Goal: Task Accomplishment & Management: Manage account settings

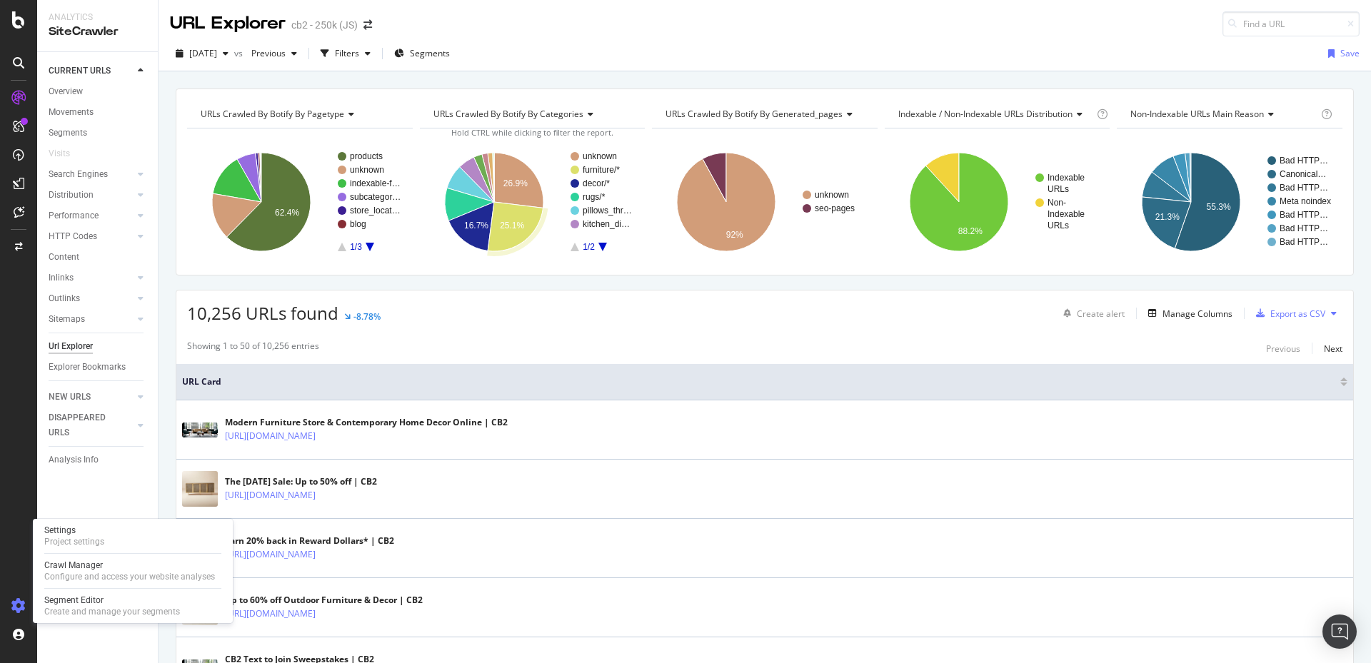
click at [10, 615] on div at bounding box center [18, 606] width 34 height 23
click at [106, 547] on div "Settings Project settings" at bounding box center [133, 536] width 189 height 26
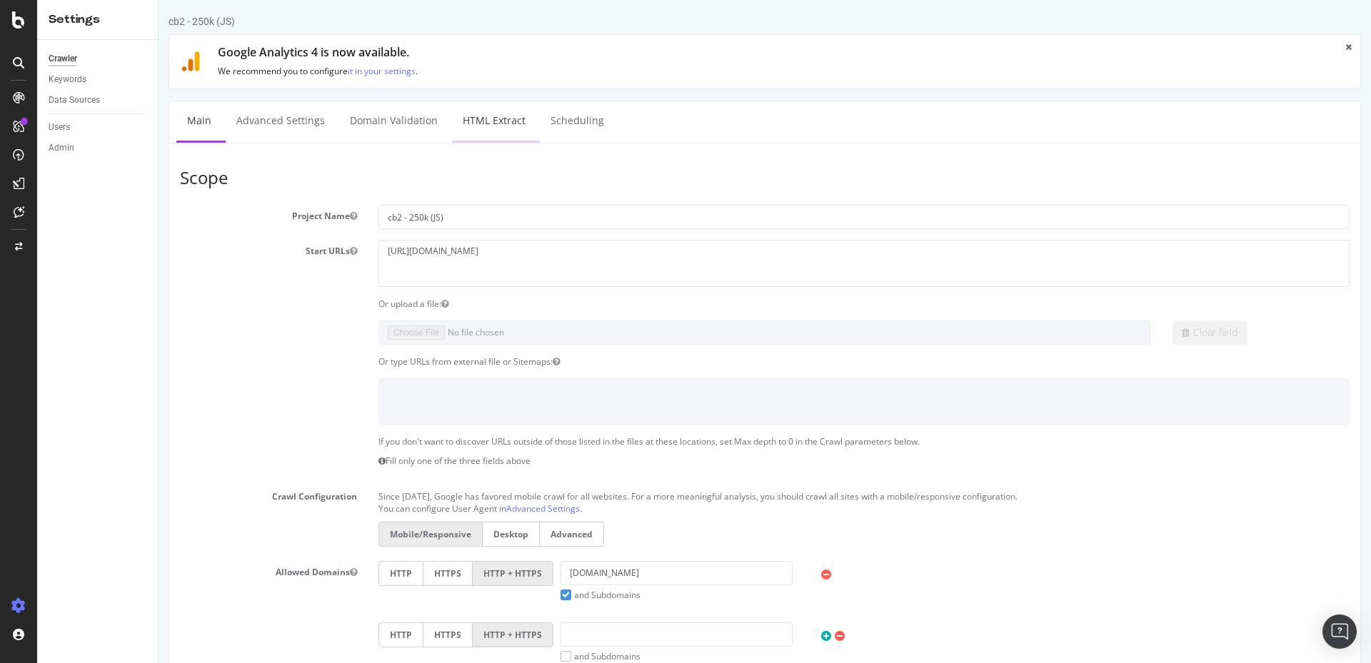
click at [480, 124] on link "HTML Extract" at bounding box center [494, 120] width 84 height 39
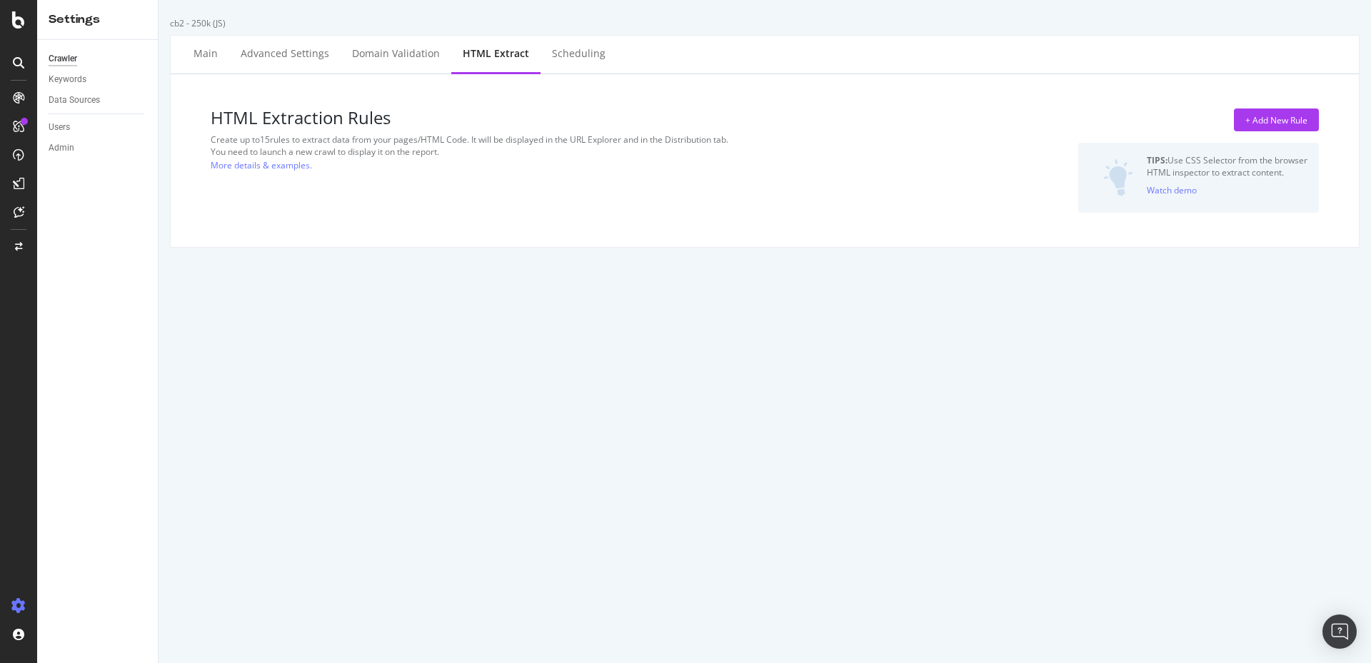
select select "count"
select select "exist"
select select "count"
select select "exist"
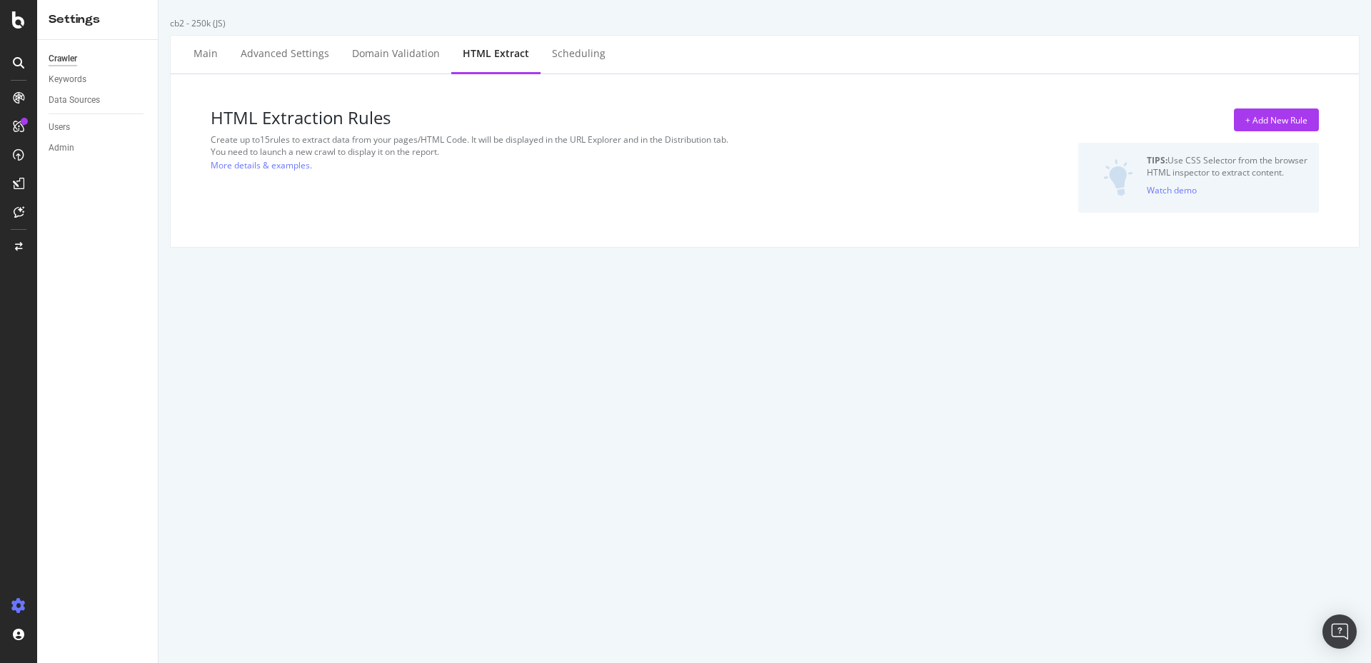
select select "exist"
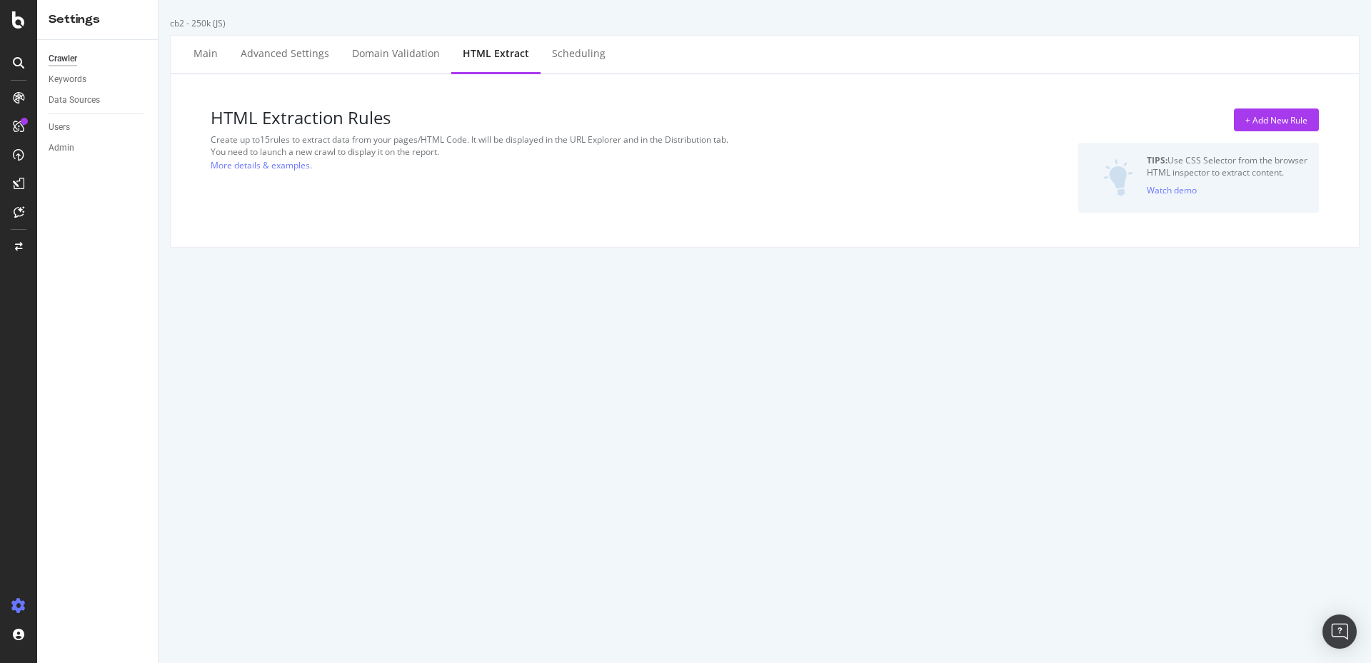
select select "exist"
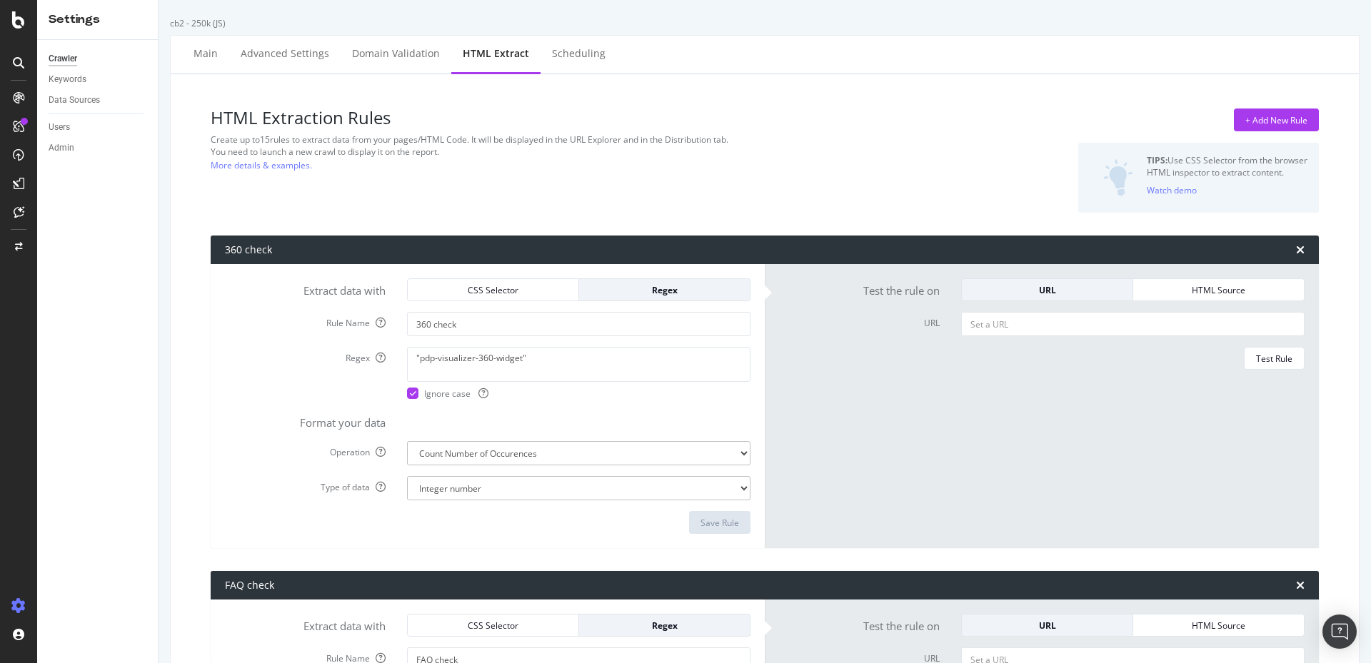
click at [750, 207] on div "HTML Extraction Rules Create up to 15 rules to extract data from your pages/HTM…" at bounding box center [576, 161] width 731 height 104
click at [235, 344] on form "Extract data with CSS Selector Regex Rule Name 360 check Regex "pdp-visualizer-…" at bounding box center [488, 407] width 526 height 256
click at [222, 136] on div "Create up to 15 rules to extract data from your pages/HTML Code. It will be dis…" at bounding box center [576, 140] width 731 height 12
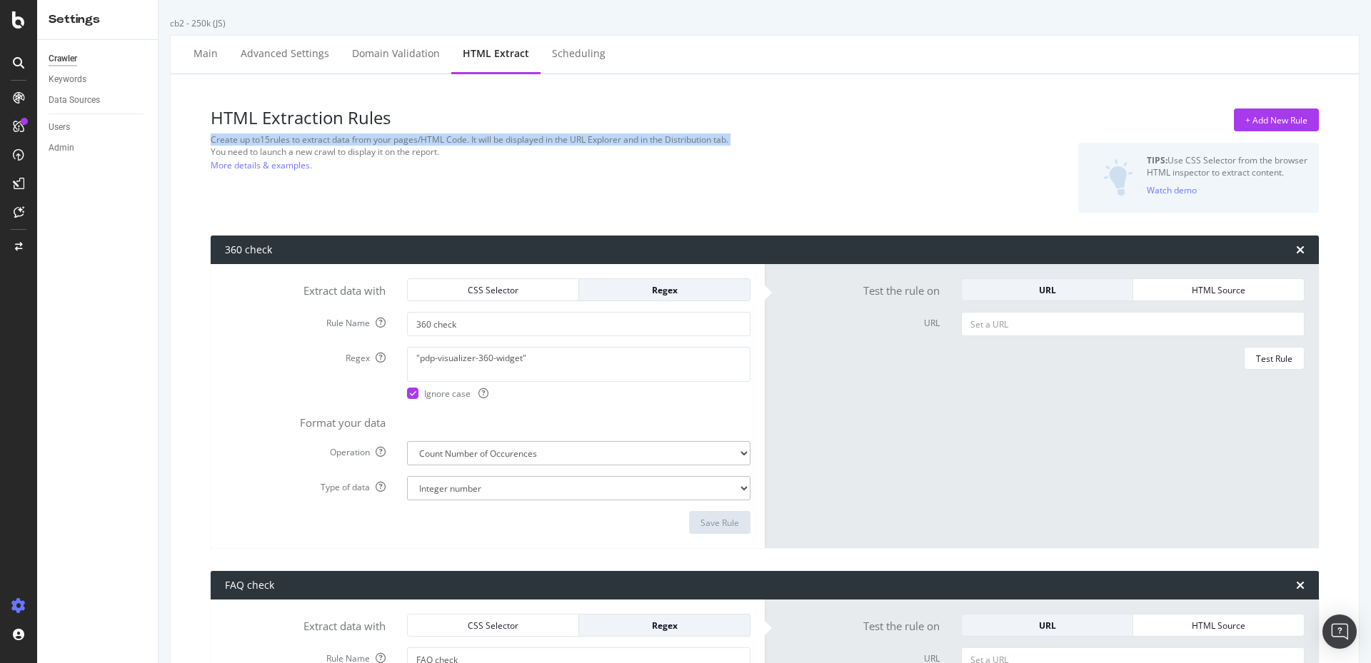
click at [222, 136] on div "Create up to 15 rules to extract data from your pages/HTML Code. It will be dis…" at bounding box center [576, 140] width 731 height 12
click at [502, 137] on div "Create up to 15 rules to extract data from your pages/HTML Code. It will be dis…" at bounding box center [576, 140] width 731 height 12
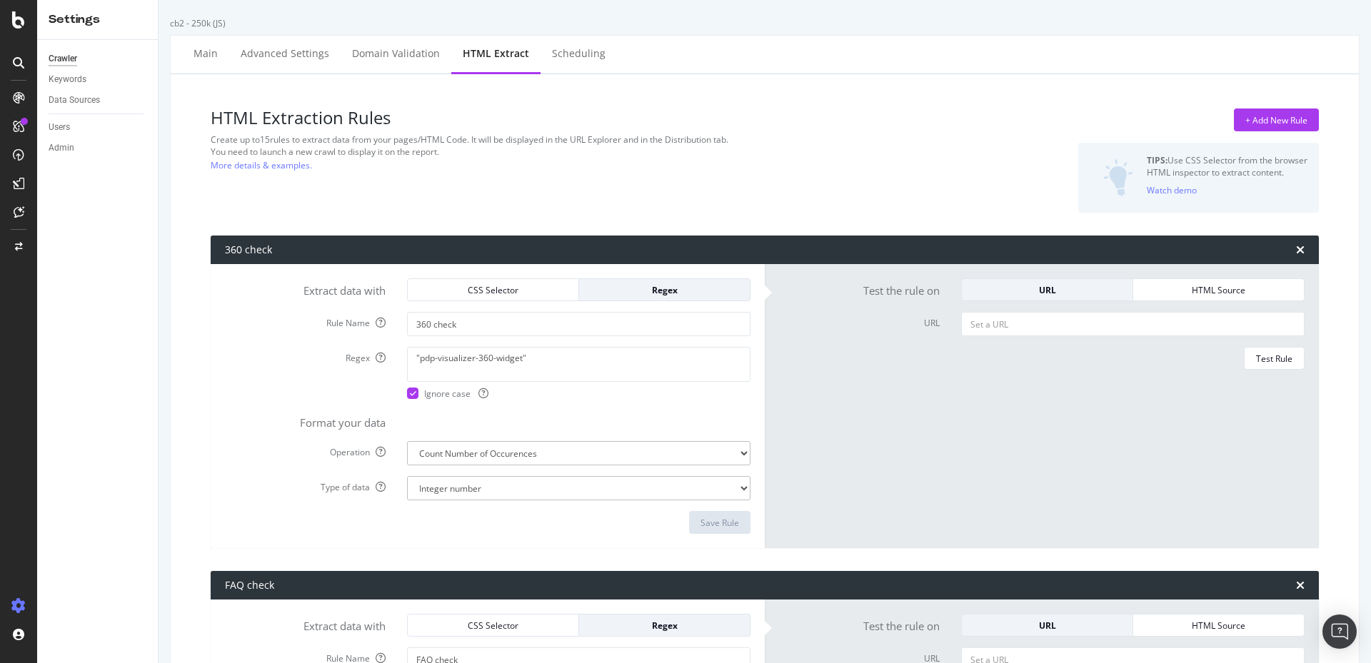
drag, startPoint x: 515, startPoint y: 140, endPoint x: 767, endPoint y: 143, distance: 252.1
click at [767, 143] on div "Create up to 15 rules to extract data from your pages/HTML Code. It will be dis…" at bounding box center [576, 140] width 731 height 12
click at [766, 139] on div "Create up to 15 rules to extract data from your pages/HTML Code. It will be dis…" at bounding box center [576, 140] width 731 height 12
click at [83, 154] on div "SiteCrawler" at bounding box center [78, 161] width 51 height 14
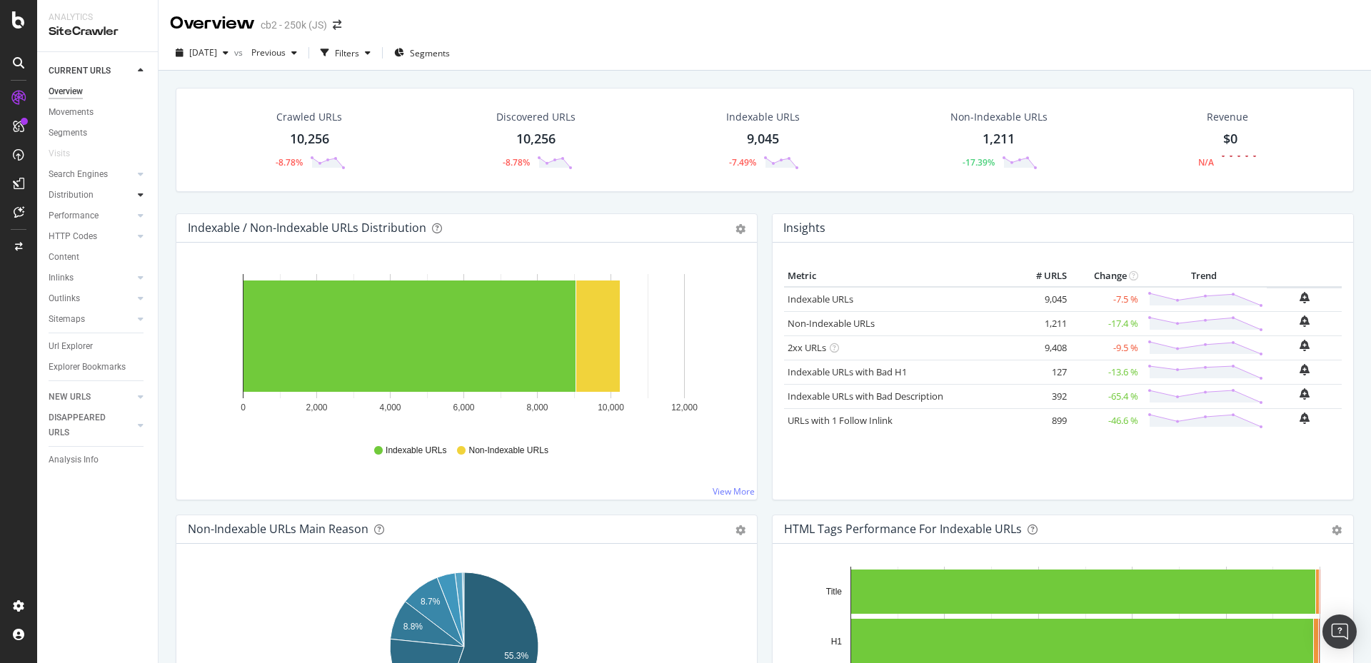
click at [138, 197] on div at bounding box center [141, 195] width 14 height 14
click at [81, 219] on div "Top Charts" at bounding box center [76, 216] width 42 height 15
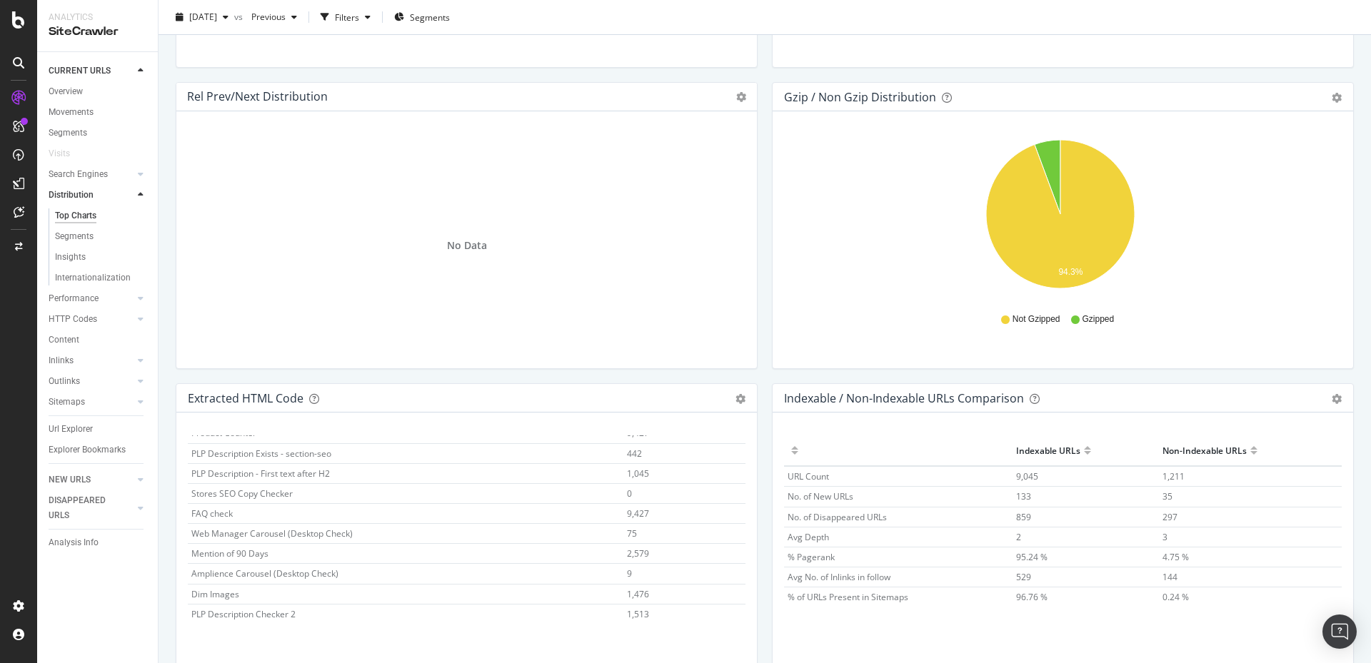
scroll to position [1990, 0]
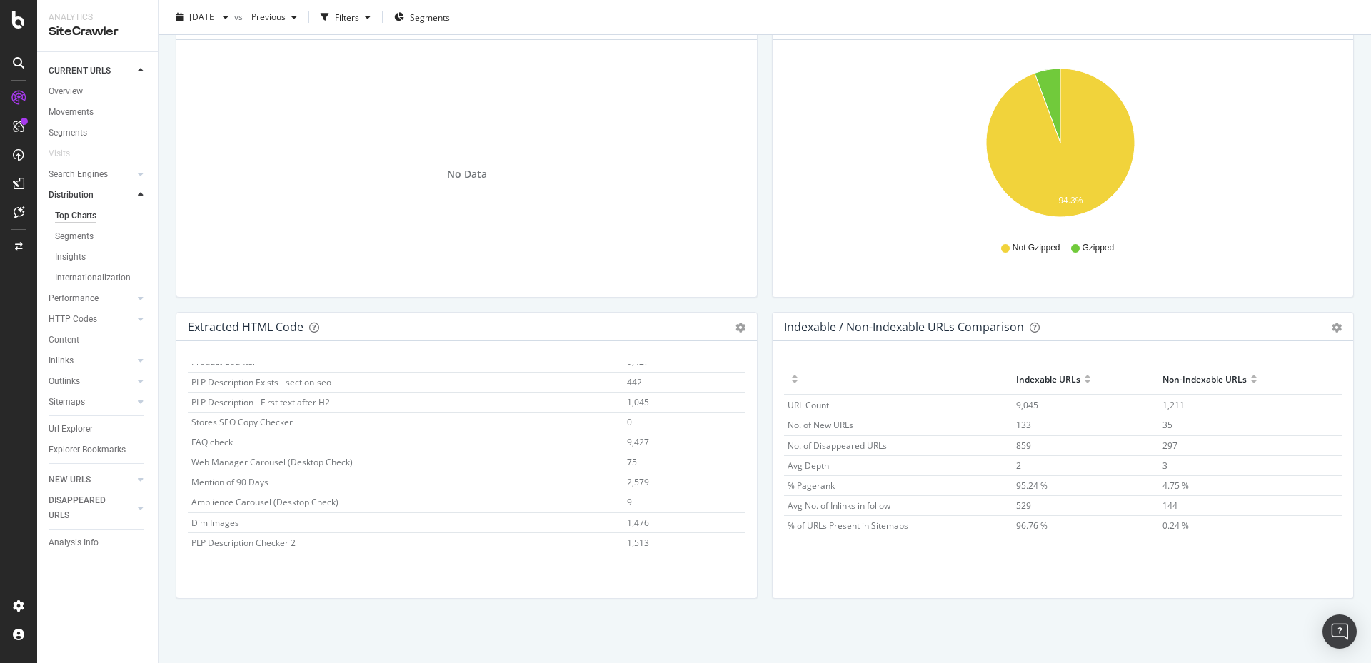
click at [309, 612] on div "Extracted HTML Code Export as CSV Add to Custom Report Hold CTRL while clicking…" at bounding box center [467, 462] width 596 height 301
drag, startPoint x: 696, startPoint y: 626, endPoint x: 706, endPoint y: 625, distance: 10.1
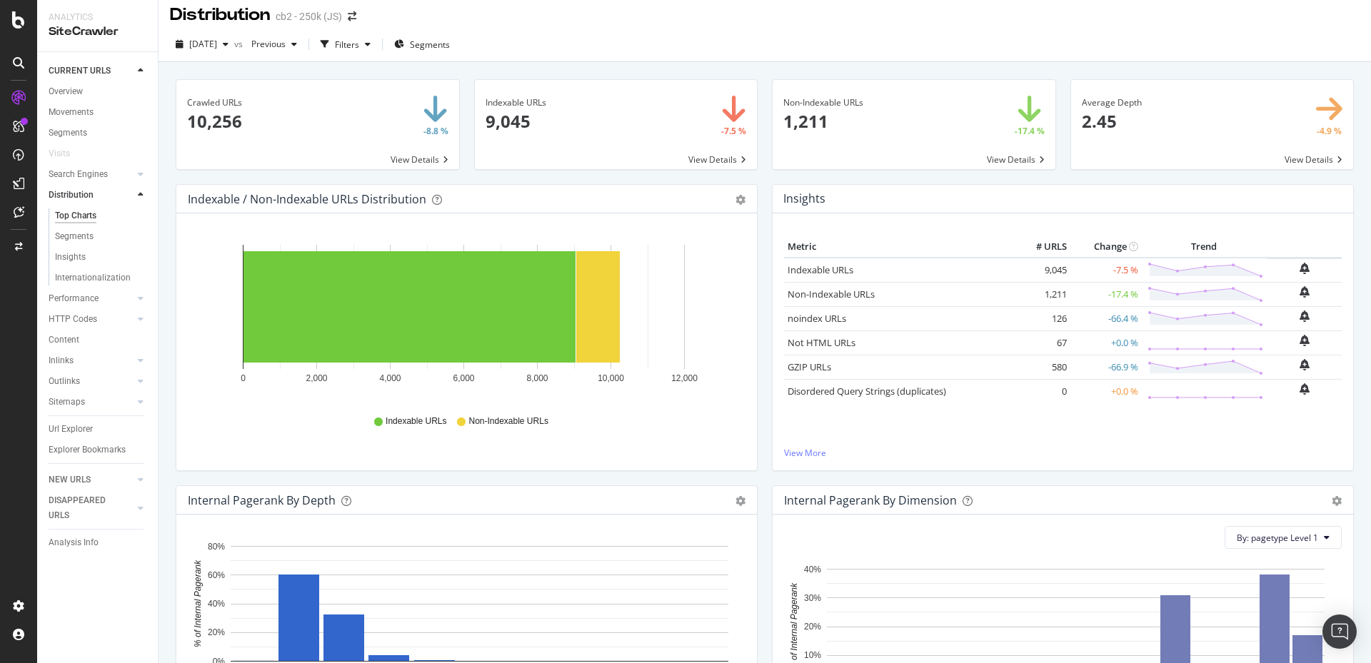
scroll to position [0, 0]
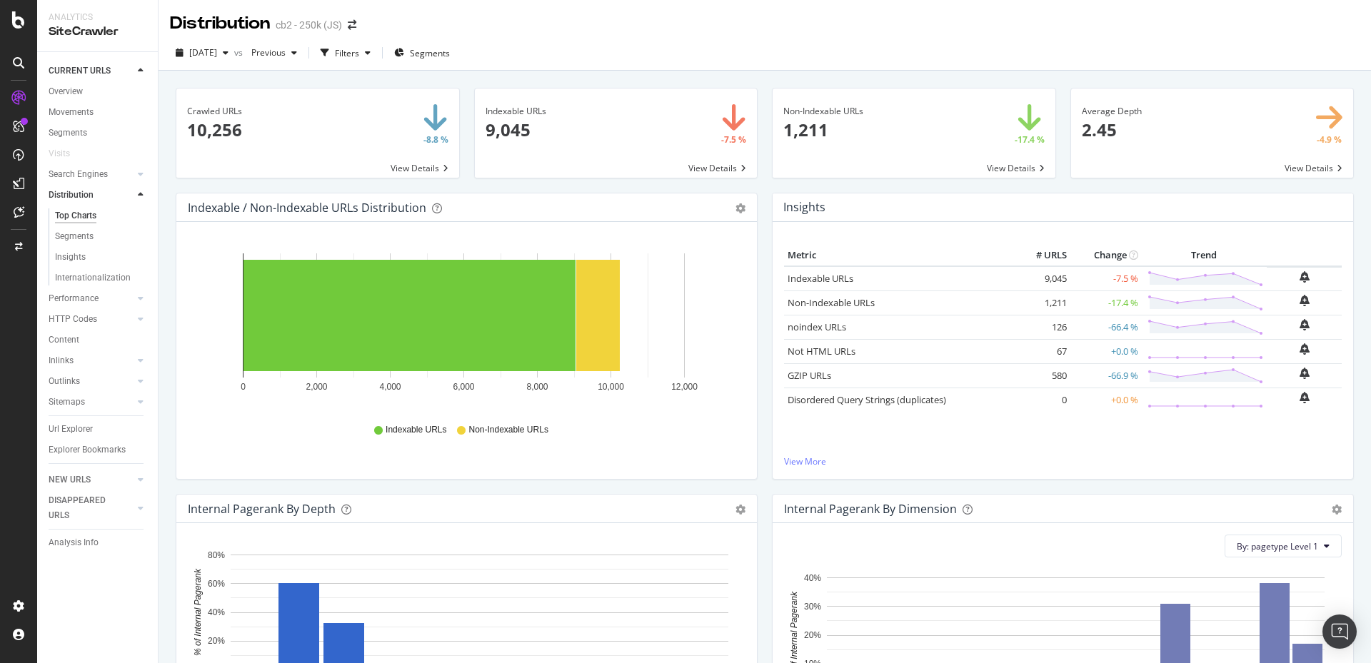
click at [674, 48] on div "[DATE] vs Previous Filters Segments" at bounding box center [765, 55] width 1213 height 29
click at [421, 168] on span at bounding box center [317, 133] width 283 height 89
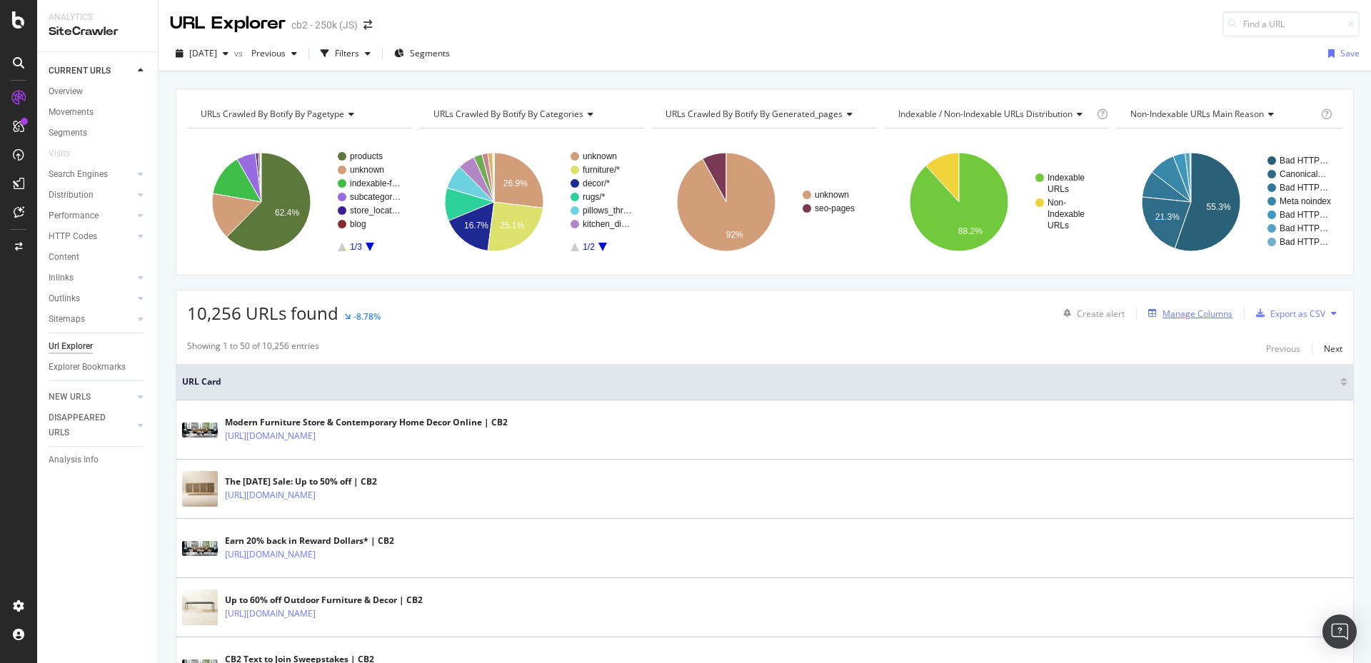
click at [1178, 311] on div "Manage Columns" at bounding box center [1198, 314] width 70 height 12
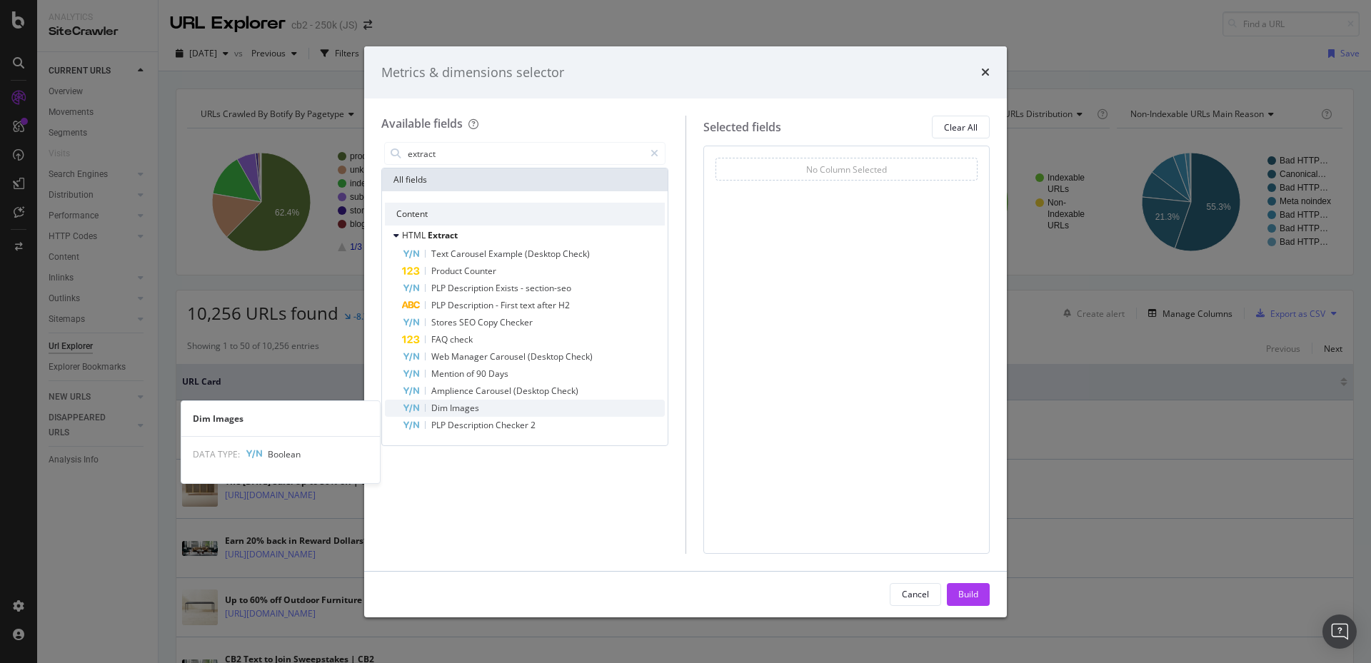
type input "extract"
click at [473, 406] on span "Images" at bounding box center [464, 408] width 29 height 12
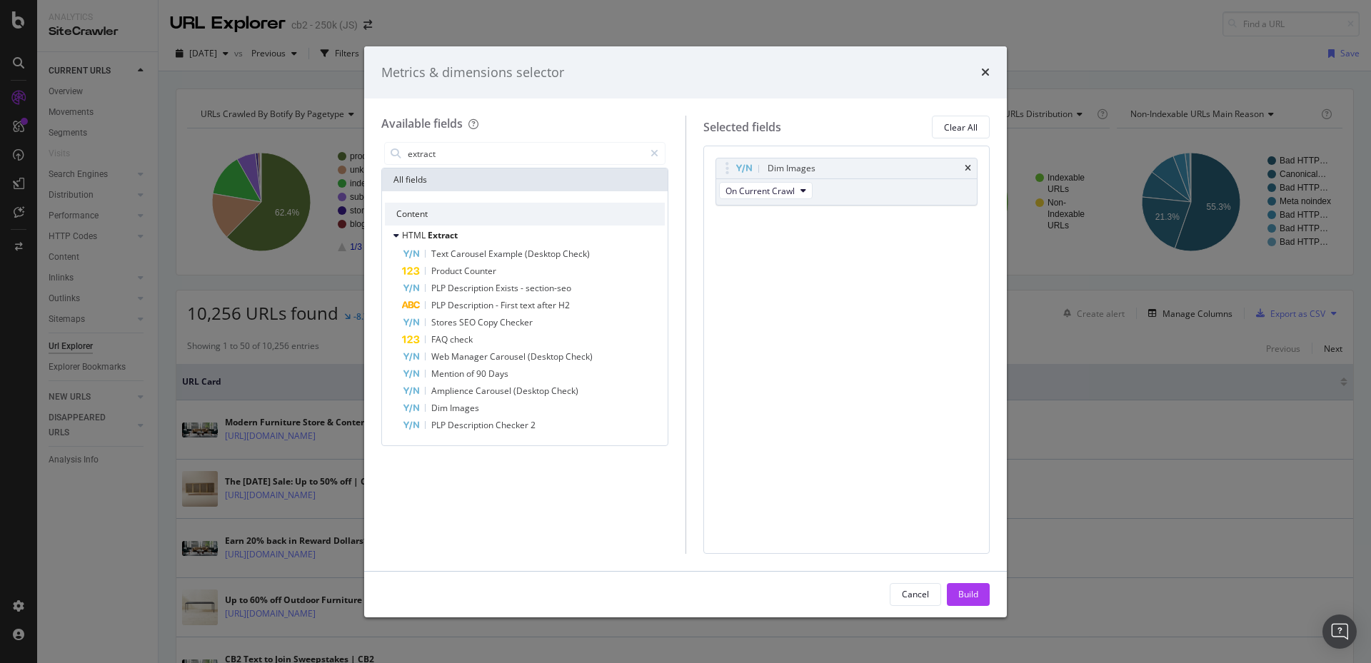
click at [831, 301] on div "Dim Images On Current Crawl You can use this field as a To pick up a draggable …" at bounding box center [846, 350] width 287 height 408
click at [968, 598] on div "Build" at bounding box center [968, 594] width 20 height 12
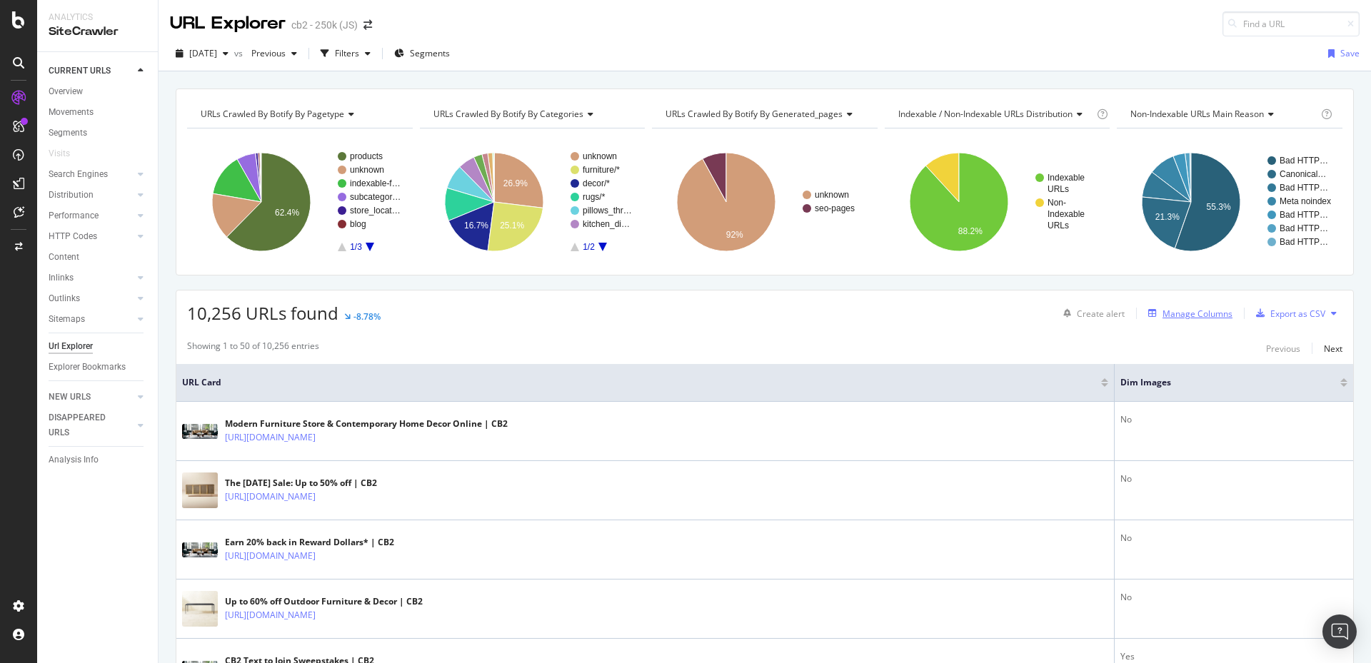
click at [1193, 319] on div "Manage Columns" at bounding box center [1198, 314] width 70 height 12
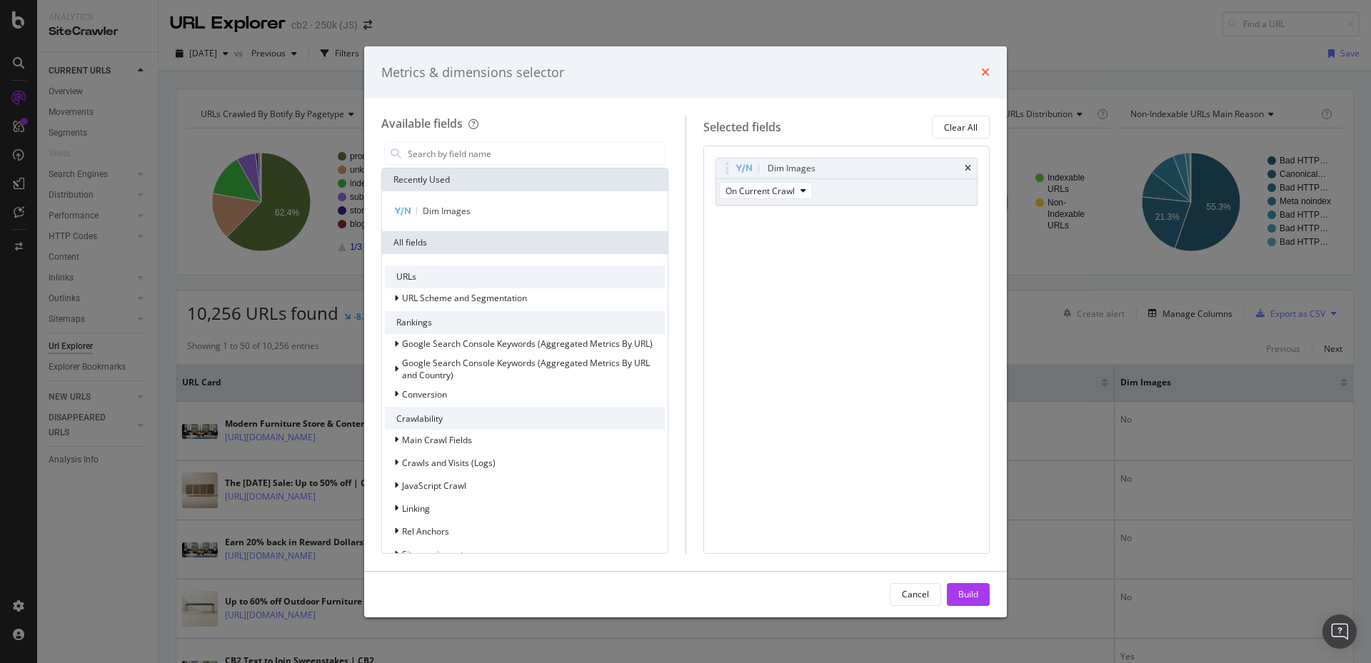
click at [982, 71] on icon "times" at bounding box center [985, 71] width 9 height 11
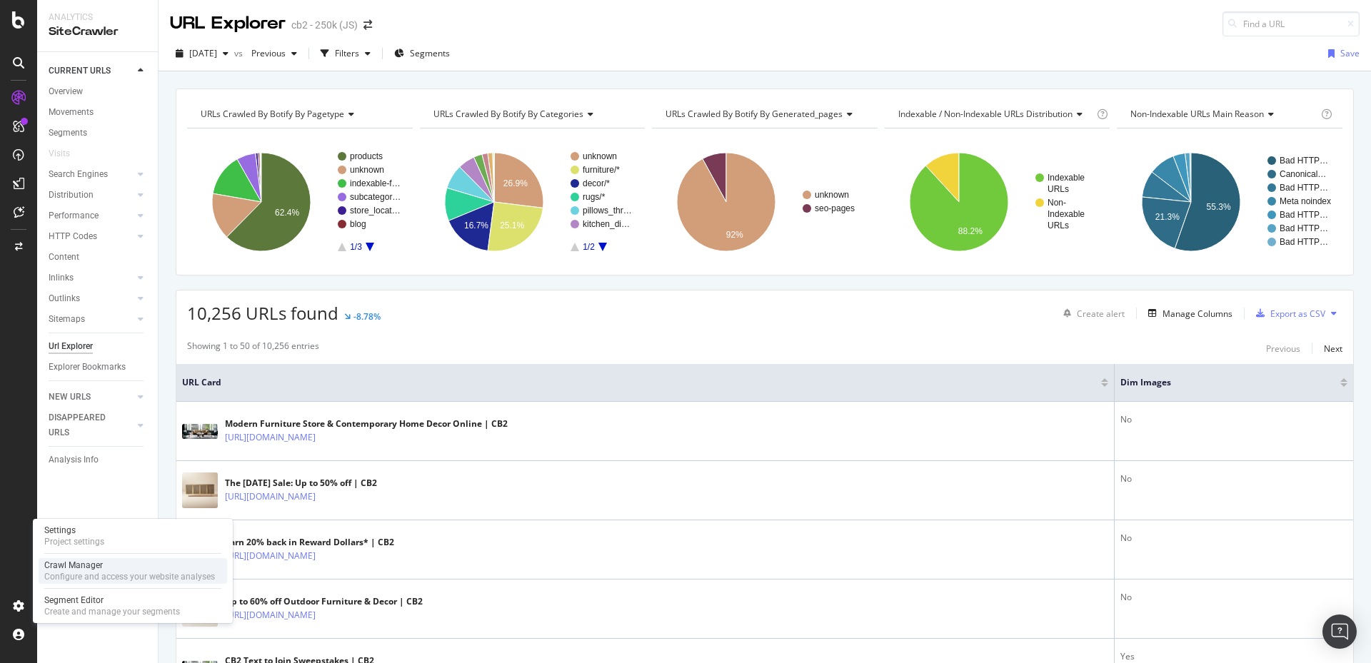
click at [113, 571] on div "Crawl Manager" at bounding box center [129, 565] width 171 height 11
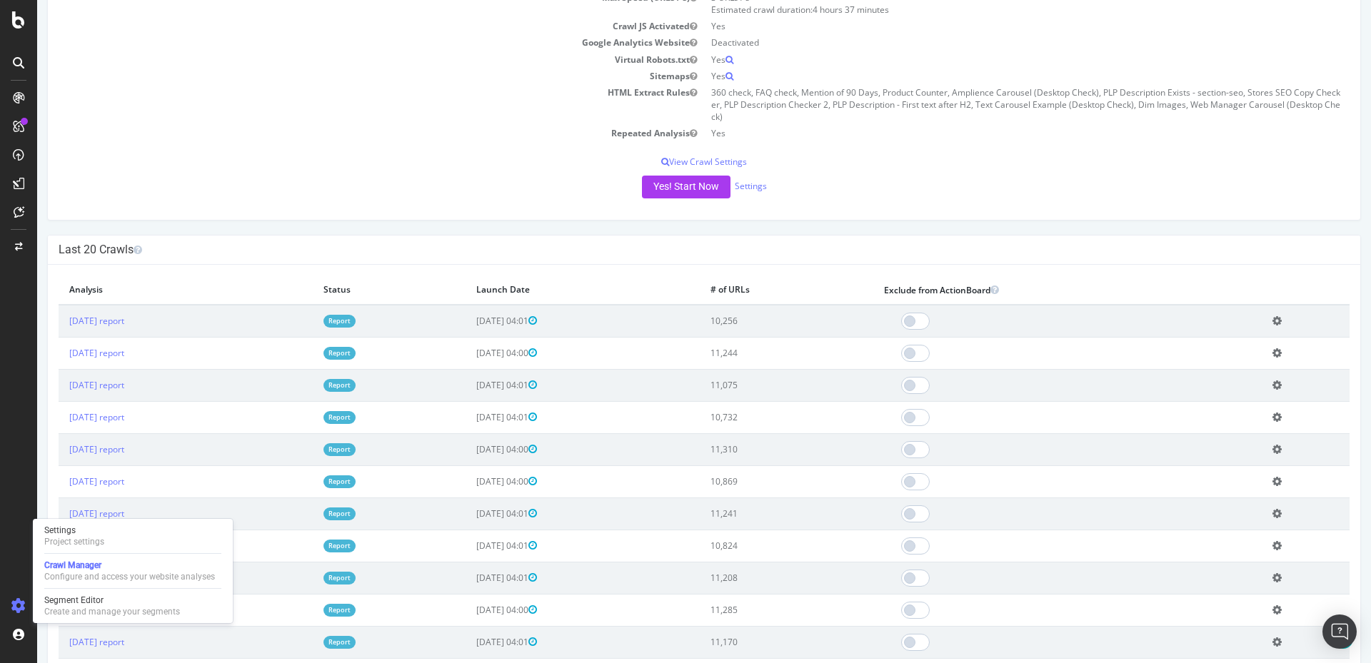
scroll to position [214, 0]
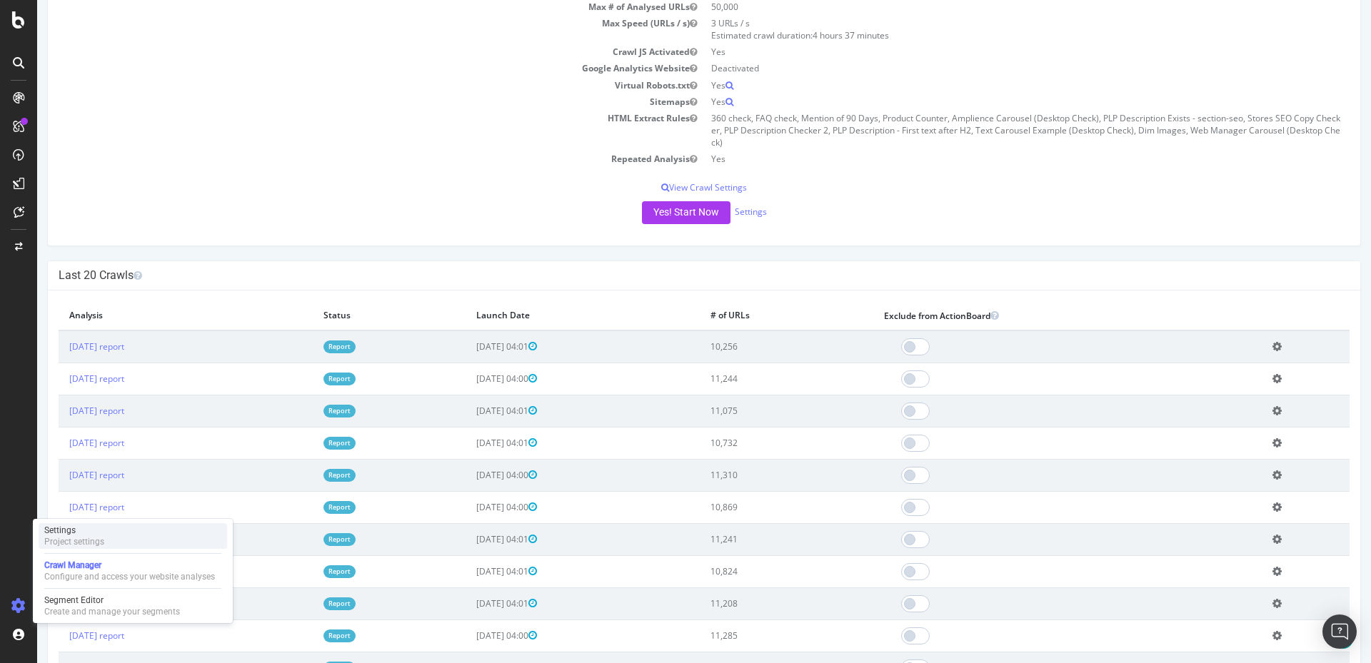
click at [69, 538] on div "Project settings" at bounding box center [74, 541] width 60 height 11
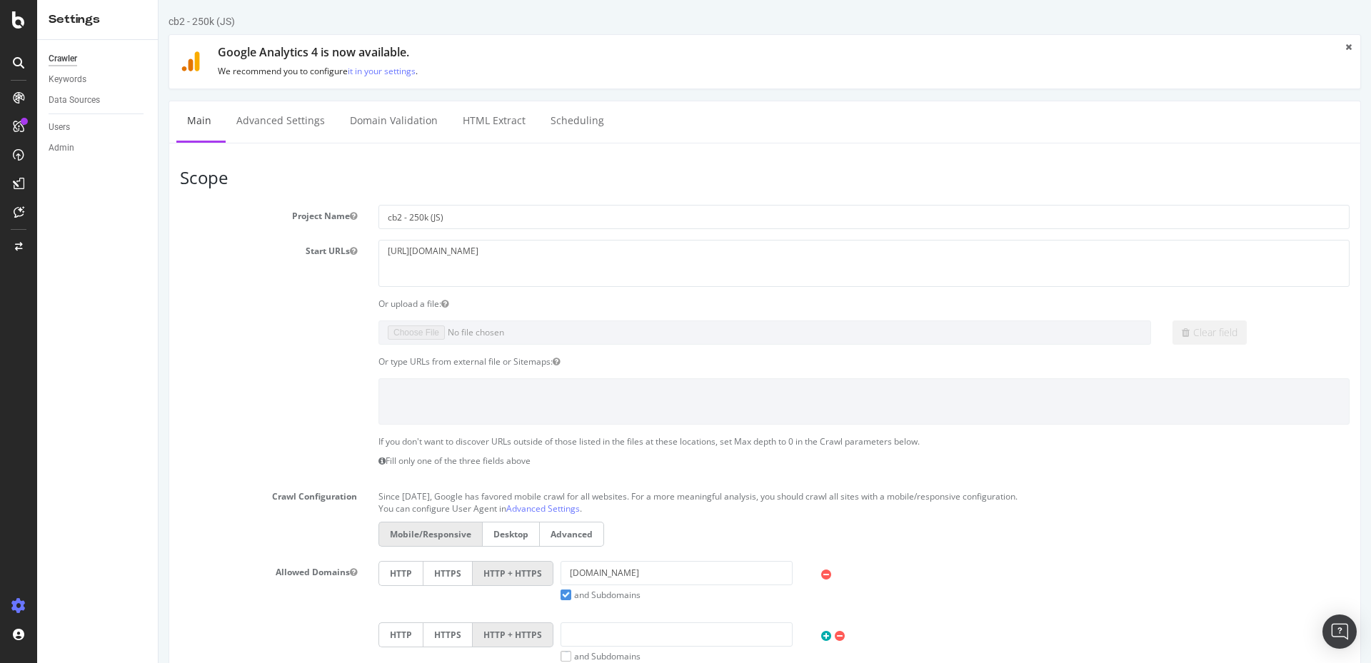
click at [253, 316] on section "Project Name cb2 - 250k (JS) Start URLs [URL][DOMAIN_NAME] Or upload a file: Cl…" at bounding box center [765, 524] width 1170 height 638
click at [580, 119] on link "Scheduling" at bounding box center [577, 120] width 75 height 39
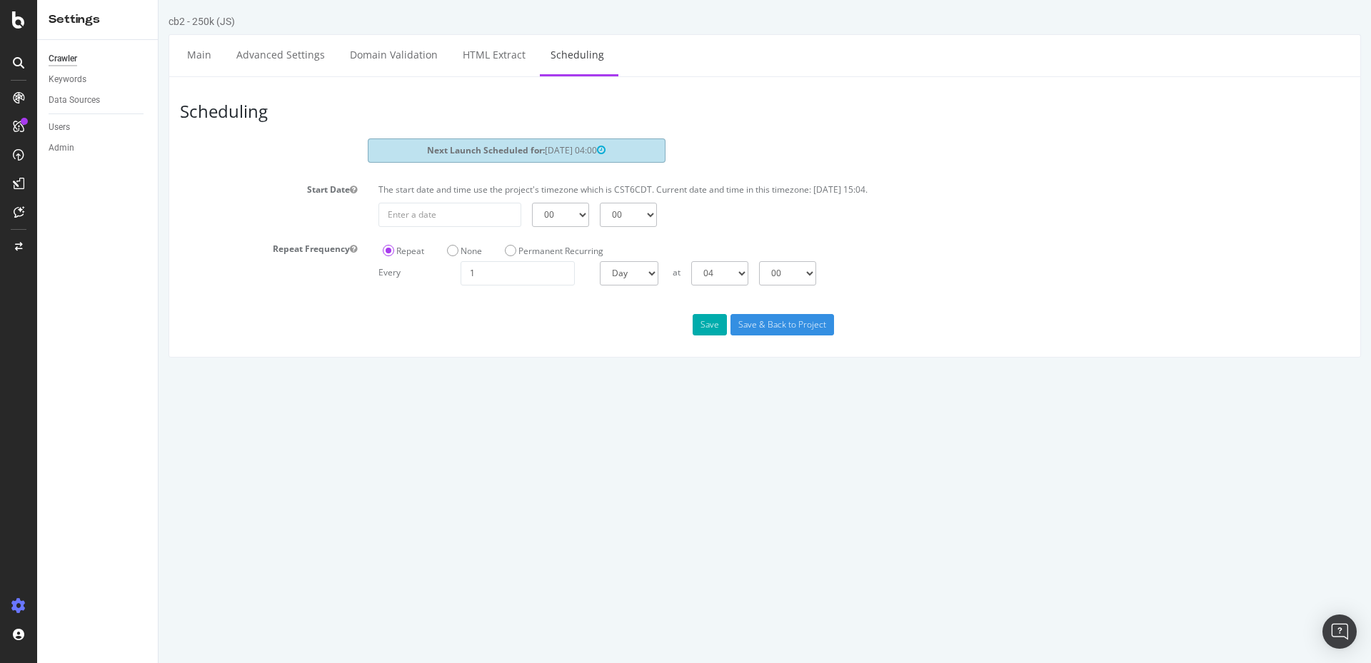
click at [573, 151] on span "[DATE] 04:00" at bounding box center [575, 150] width 61 height 12
click at [893, 251] on div "Repeat None Permanent Recurring" at bounding box center [699, 250] width 657 height 24
click at [514, 61] on link "HTML Extract" at bounding box center [494, 54] width 84 height 39
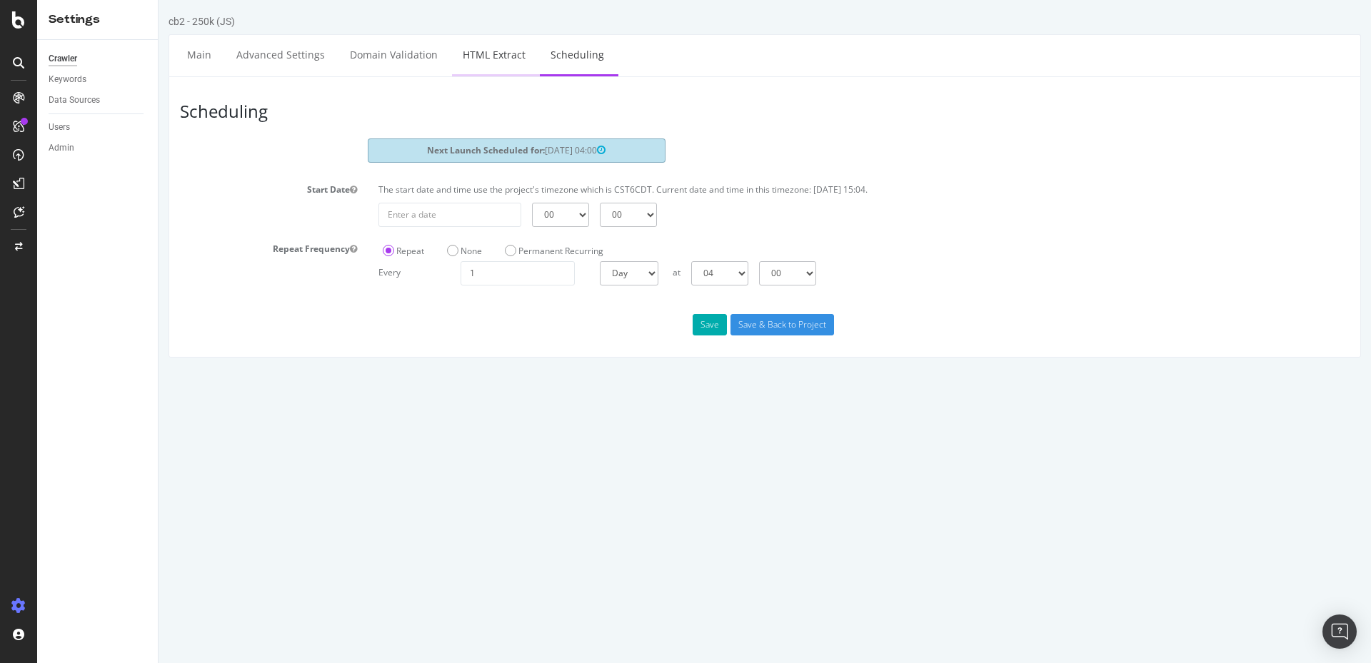
select select "count"
select select "exist"
select select "count"
select select "exist"
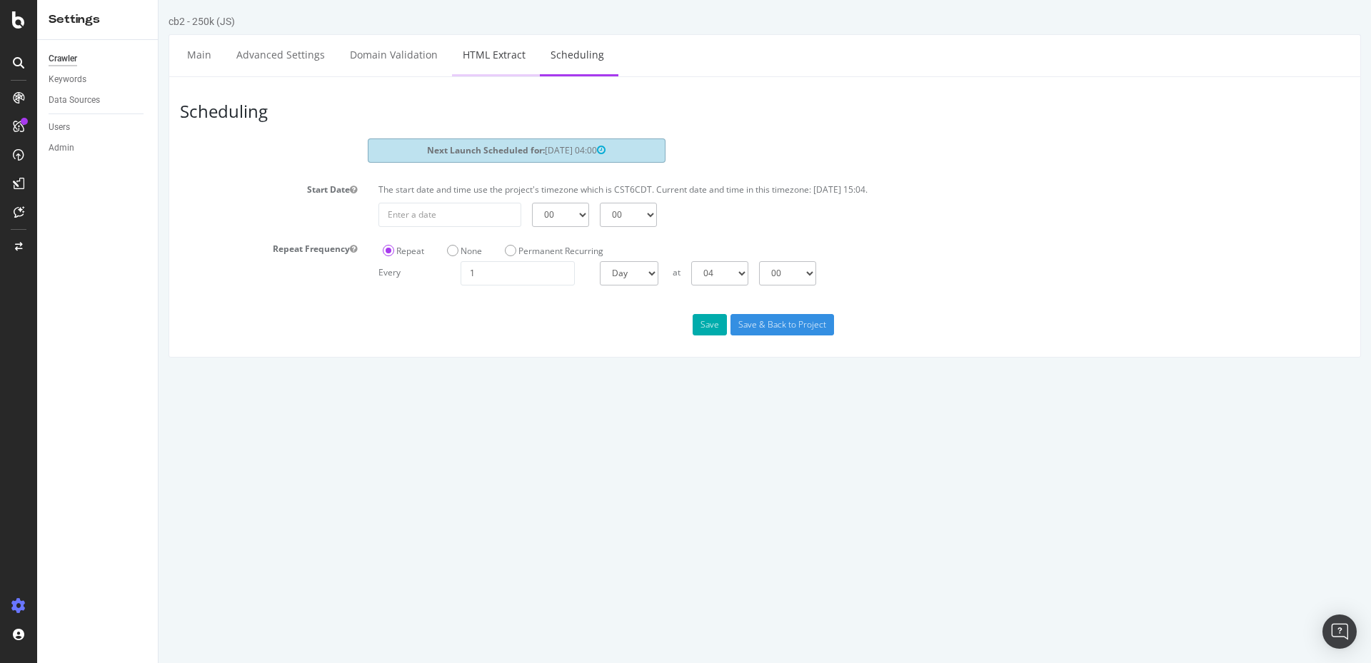
select select "exist"
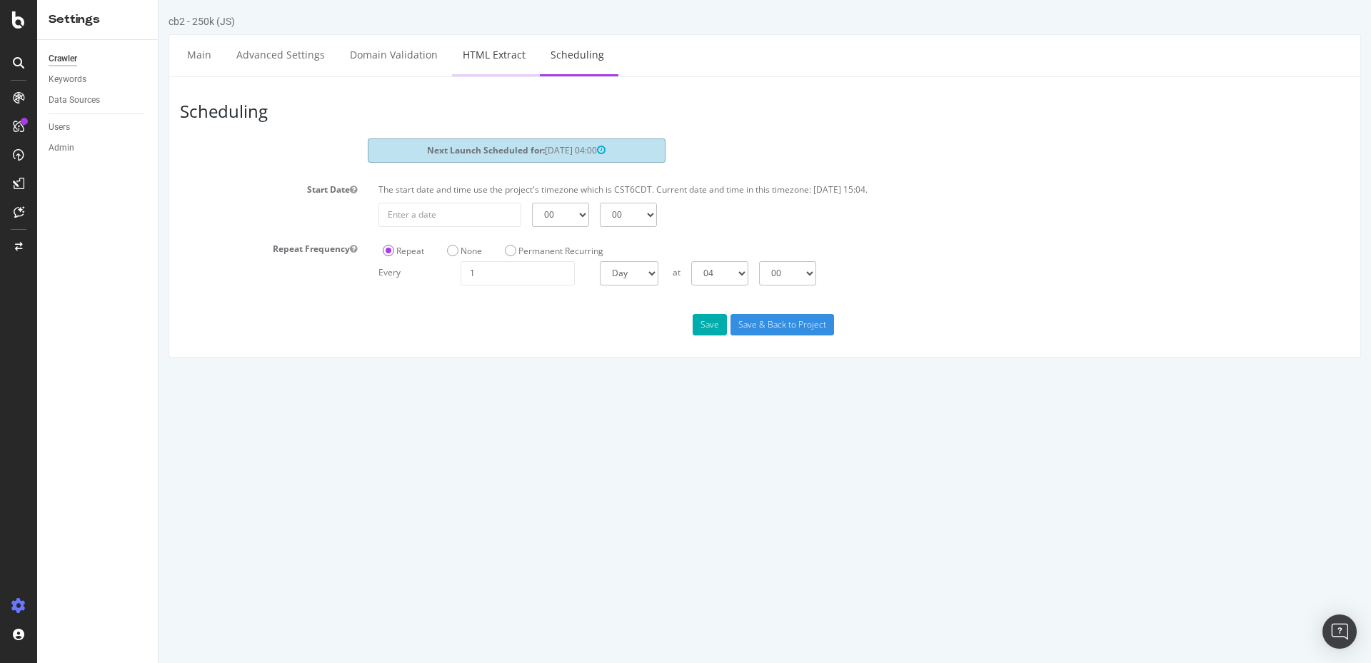
select select "exist"
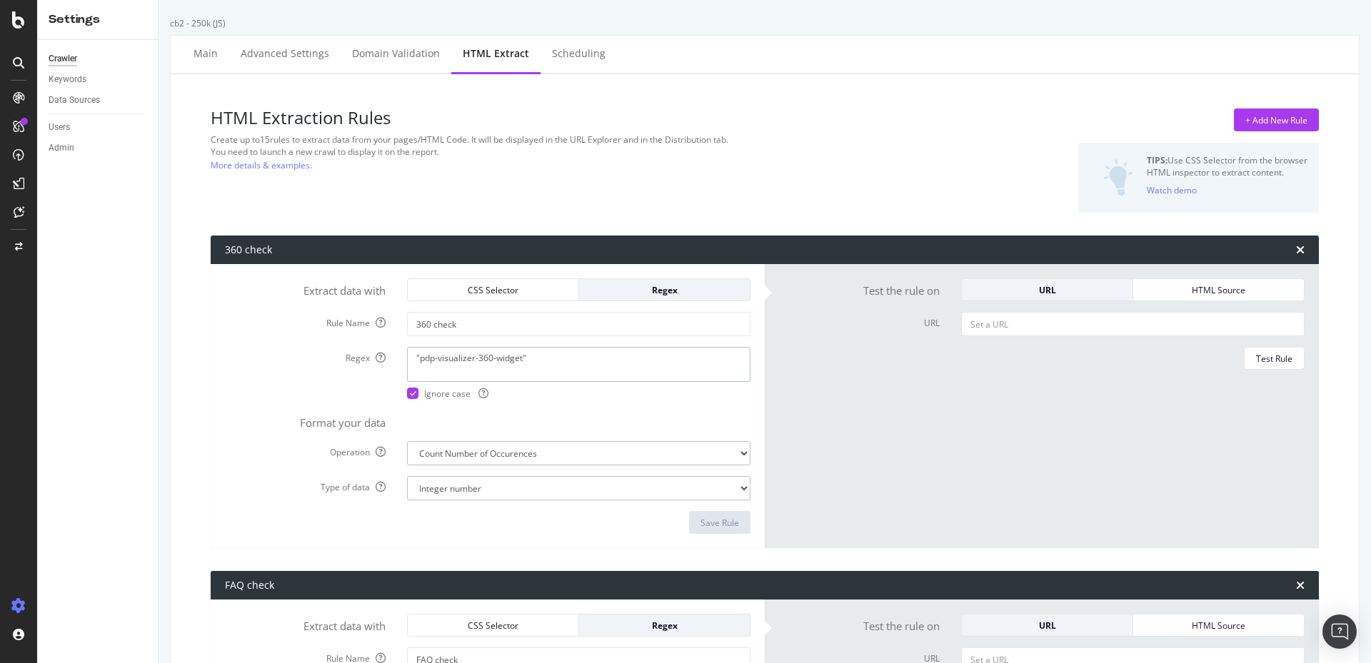
click at [496, 360] on textarea ""pdp-visualizer-360-widget"" at bounding box center [579, 364] width 344 height 34
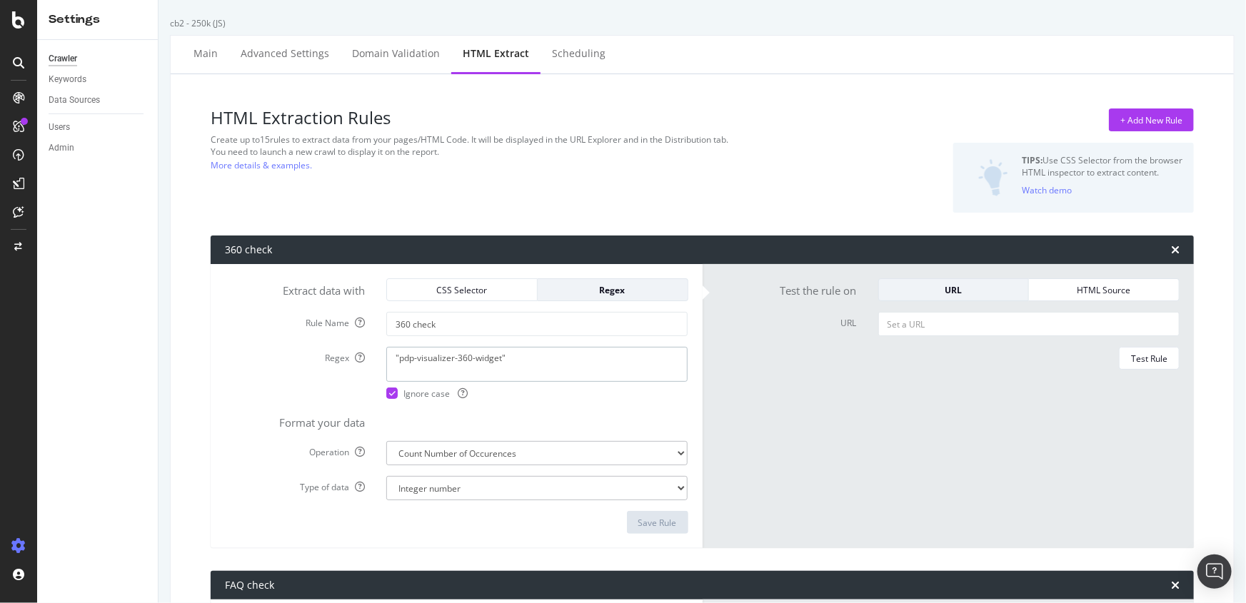
scroll to position [64, 0]
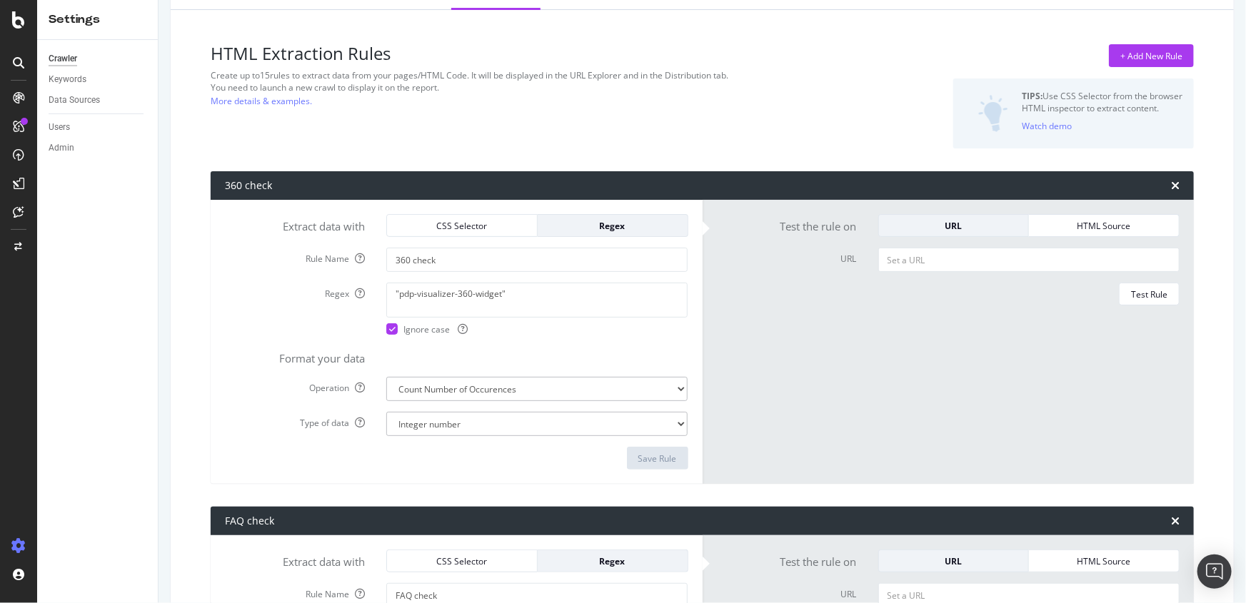
click at [300, 286] on label "Regex" at bounding box center [294, 291] width 161 height 17
click at [386, 286] on textarea ""pdp-visualizer-360-widget"" at bounding box center [536, 300] width 301 height 34
click at [1149, 229] on div "HTML Source" at bounding box center [1104, 226] width 127 height 12
click at [906, 259] on textarea "HTML code" at bounding box center [1028, 265] width 301 height 34
click at [998, 261] on textarea "HTML code" at bounding box center [1028, 265] width 301 height 34
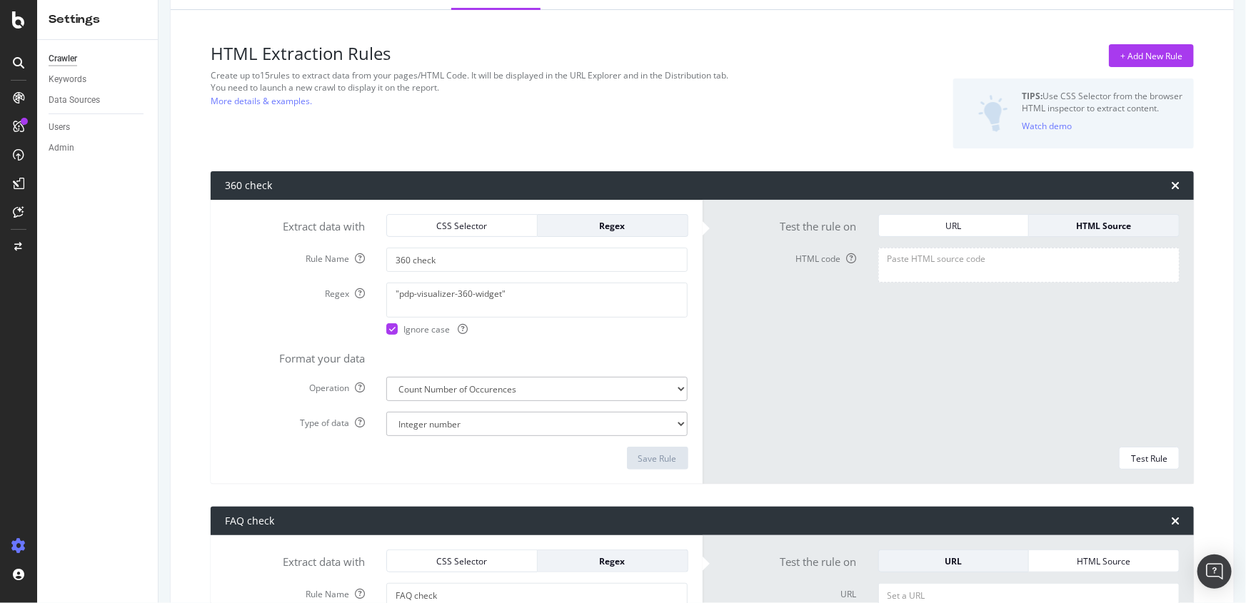
paste textarea "<html lang="en" data-header-pos="top" data-header-visible="true"><head class="a…"
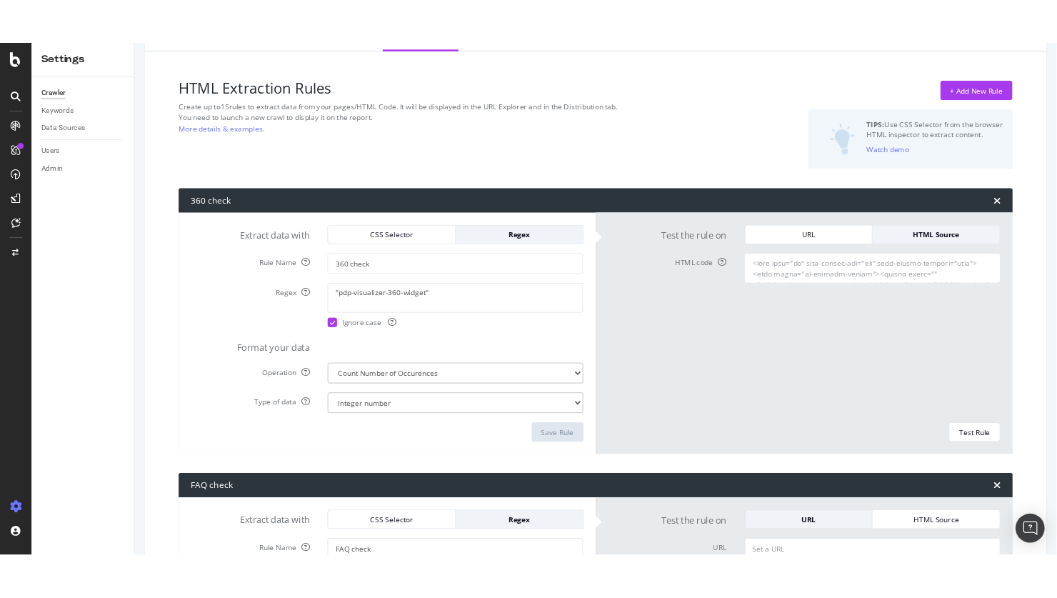
scroll to position [254304, 0]
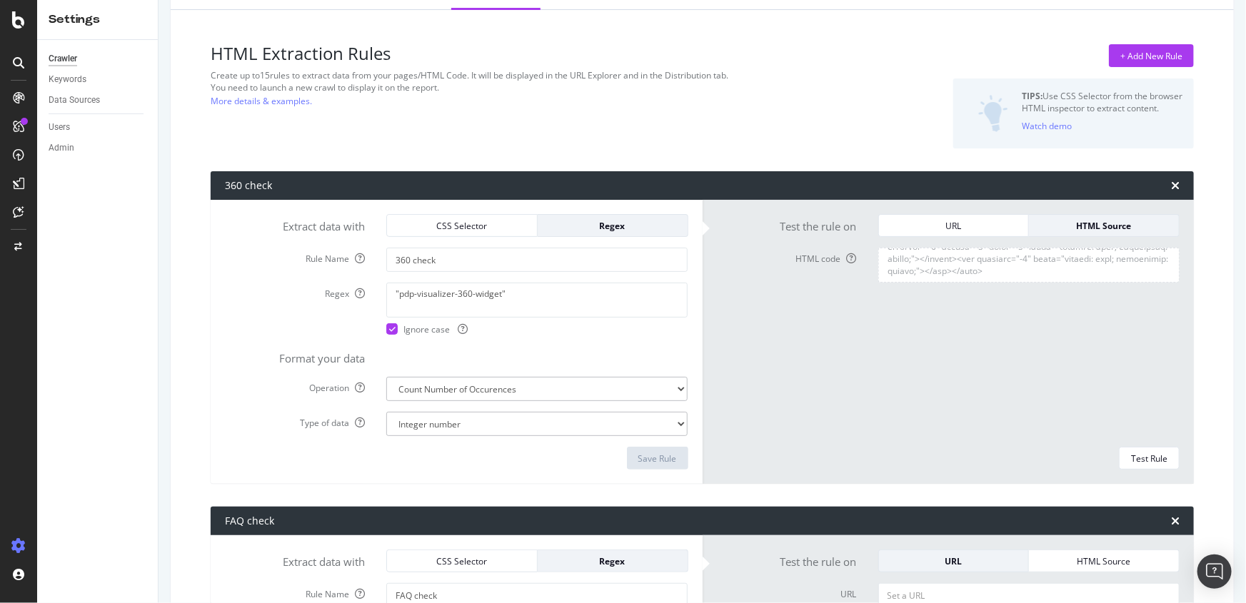
type textarea "<html lang="en" data-header-pos="top" data-header-visible="true"><head class="a…"
click at [477, 293] on textarea ""pdp-visualizer-360-widget"" at bounding box center [536, 300] width 301 height 34
click at [279, 308] on div "Regex "pdp-visualizer-360-widget" Ignore case" at bounding box center [456, 309] width 485 height 52
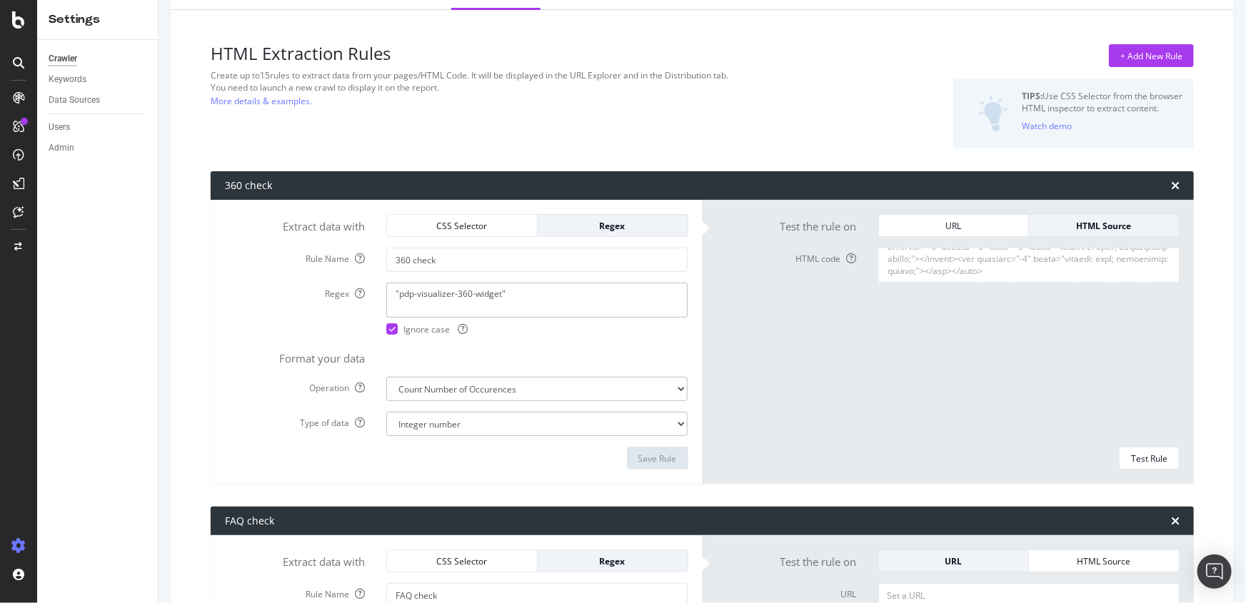
click at [442, 286] on textarea ""pdp-visualizer-360-widget"" at bounding box center [536, 300] width 301 height 34
click at [279, 316] on div "Regex "pdp-visualizer-360-widget" Ignore case" at bounding box center [456, 309] width 485 height 52
click at [1131, 461] on div "Test Rule" at bounding box center [1149, 459] width 36 height 12
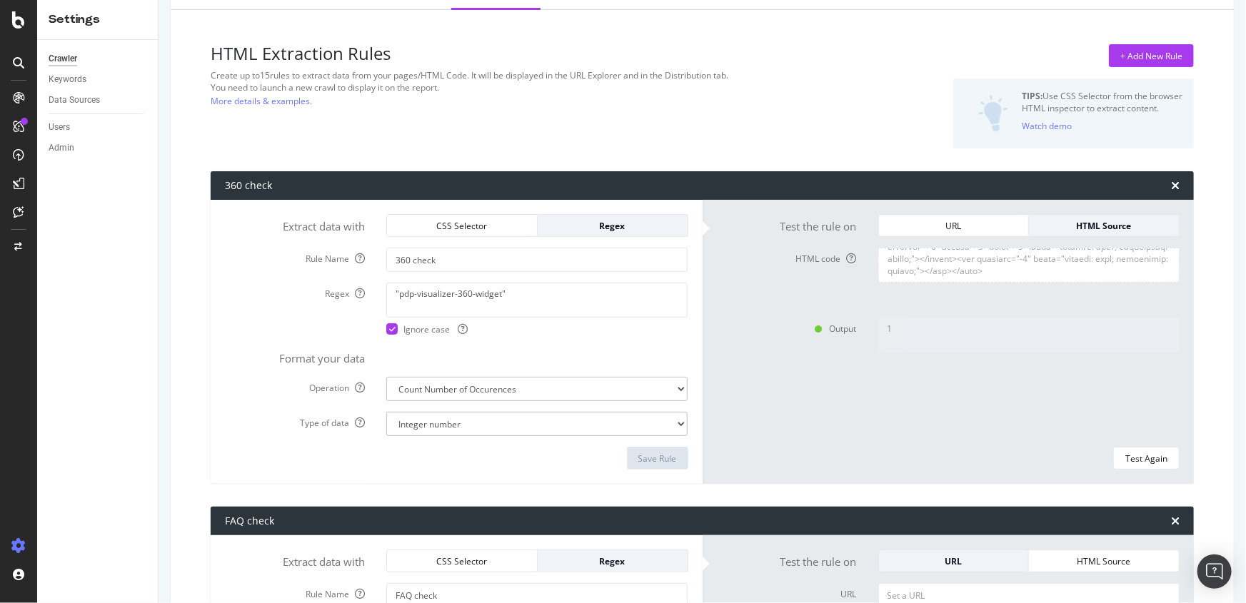
click at [887, 323] on textarea "1" at bounding box center [1028, 335] width 301 height 34
click at [903, 398] on div "1" at bounding box center [1029, 377] width 323 height 119
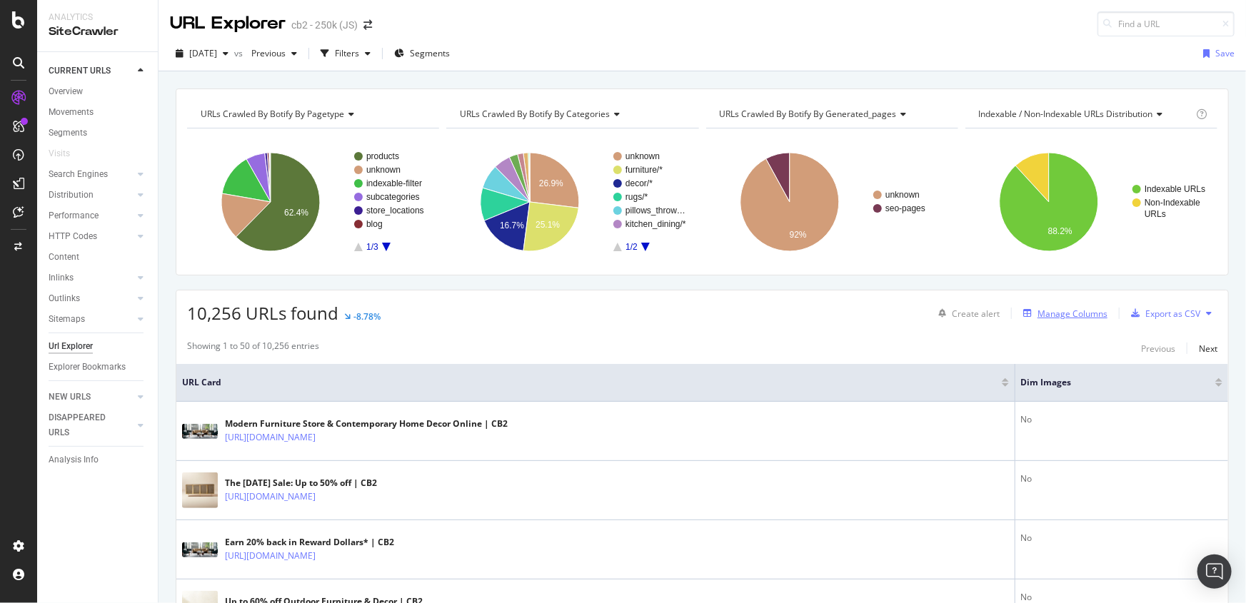
click at [1063, 314] on div "Manage Columns" at bounding box center [1073, 314] width 70 height 12
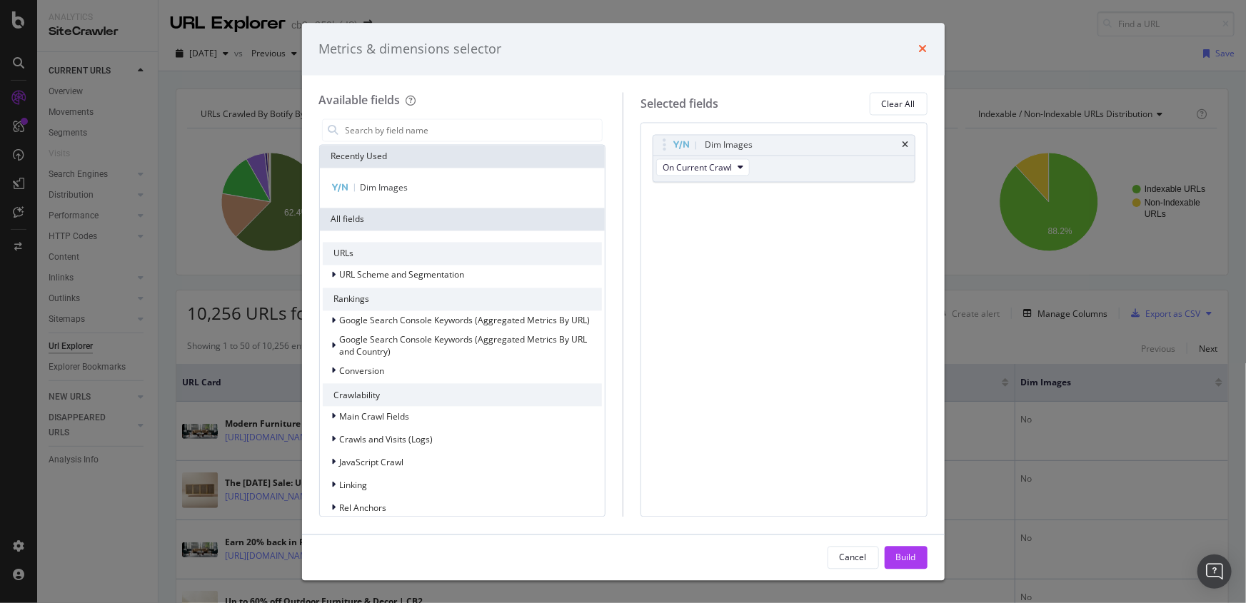
click at [922, 44] on icon "times" at bounding box center [923, 49] width 9 height 11
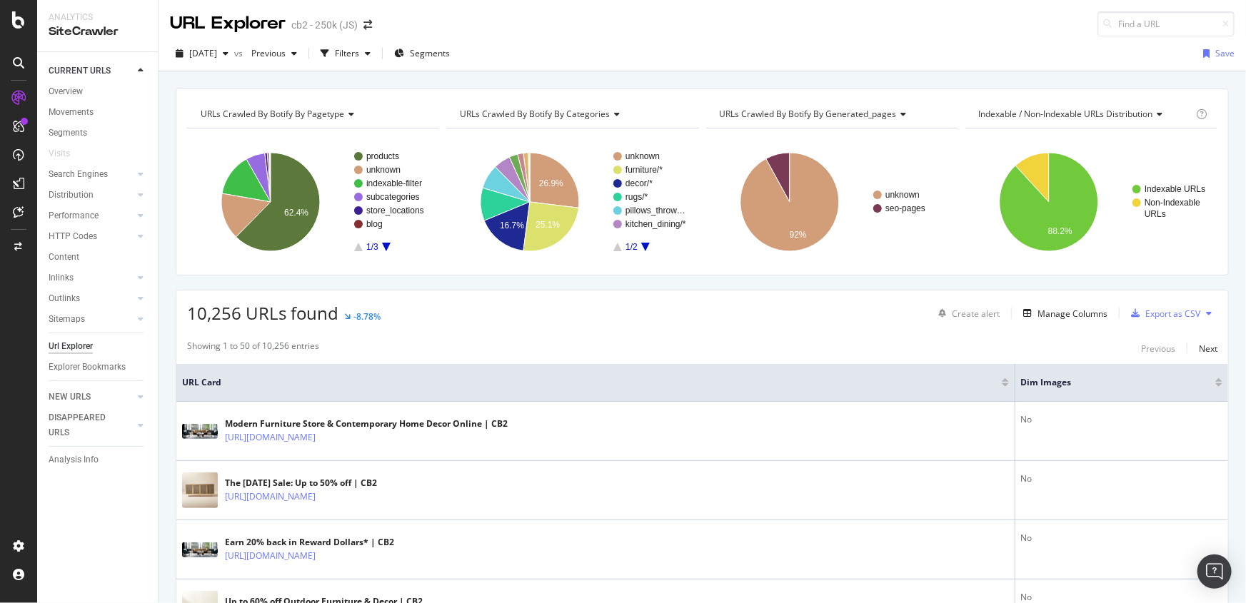
click at [1206, 314] on icon at bounding box center [1209, 313] width 6 height 9
click at [1134, 248] on rect "A chart." at bounding box center [1092, 202] width 252 height 124
click at [359, 49] on div "Filters" at bounding box center [347, 53] width 24 height 12
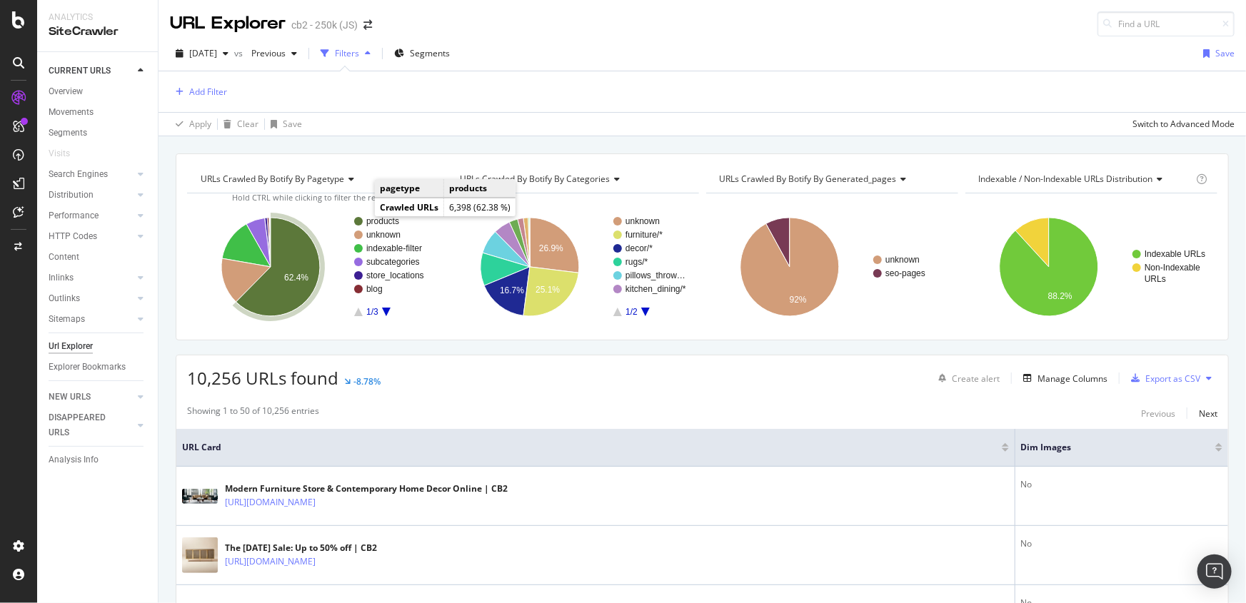
click at [308, 276] on text "62.4%" at bounding box center [296, 278] width 24 height 10
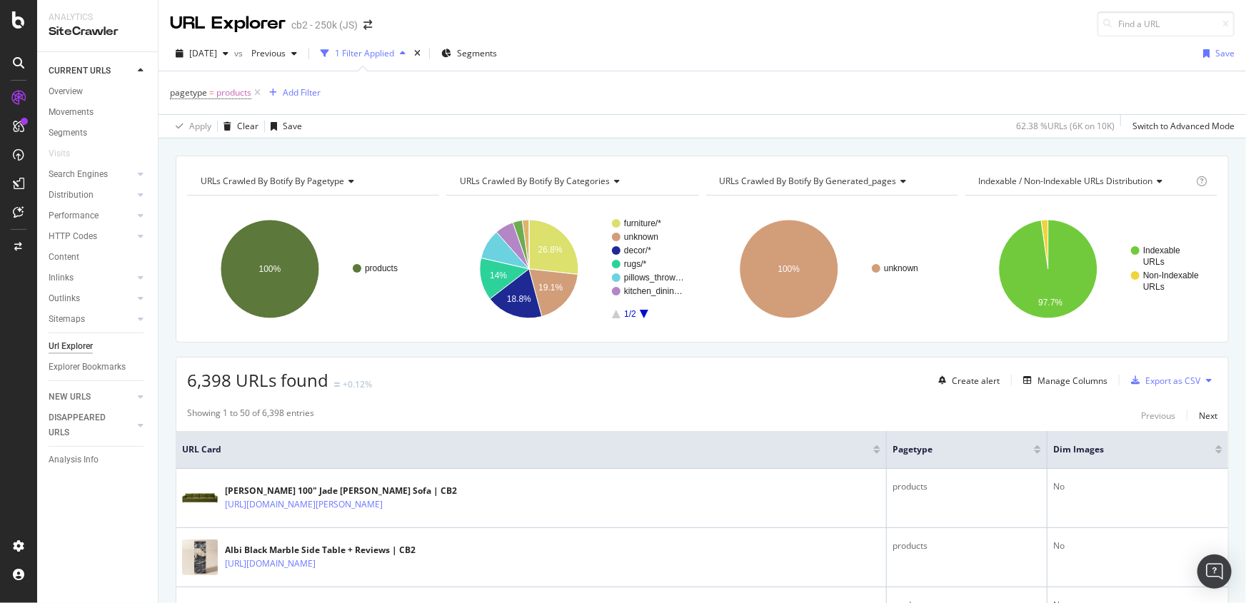
click at [613, 99] on div "pagetype = products Add Filter" at bounding box center [702, 92] width 1065 height 43
click at [217, 53] on span "[DATE]" at bounding box center [203, 53] width 28 height 12
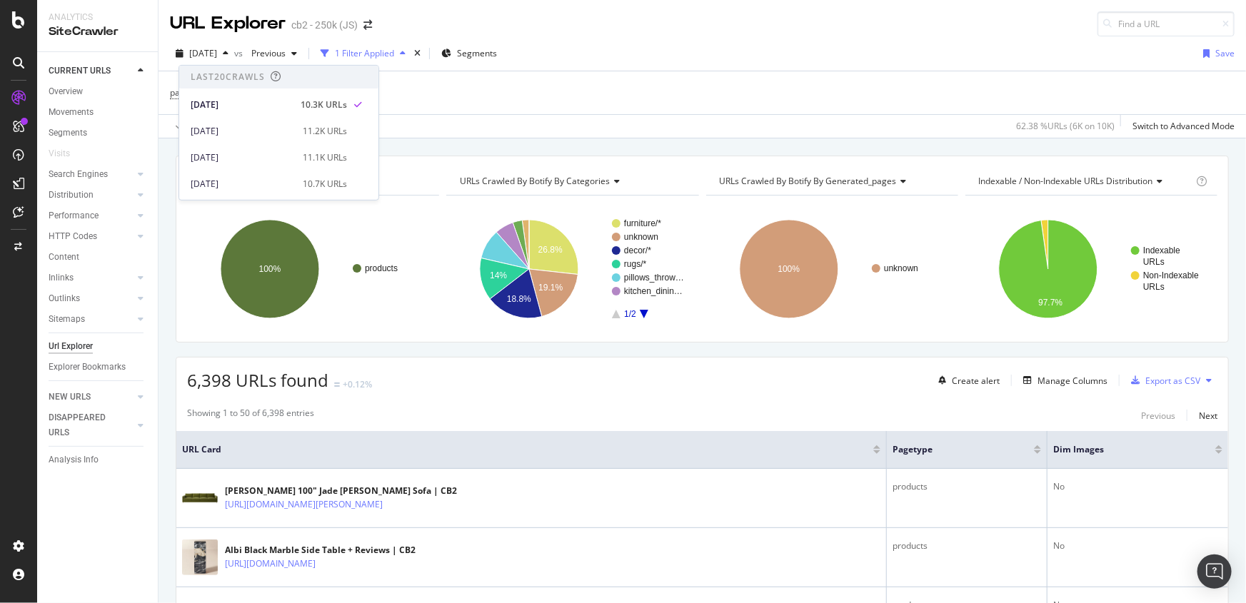
click at [656, 50] on div "2025 Aug. 21st vs Previous 1 Filter Applied Segments Save" at bounding box center [703, 56] width 1088 height 29
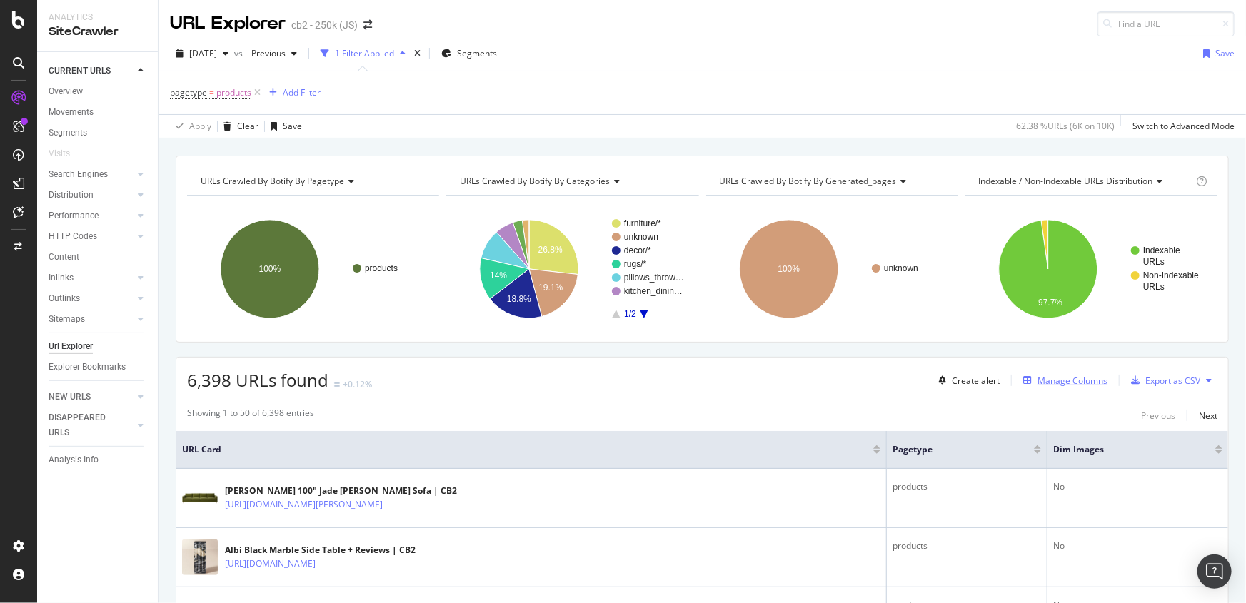
click at [1070, 376] on div "Manage Columns" at bounding box center [1073, 381] width 70 height 12
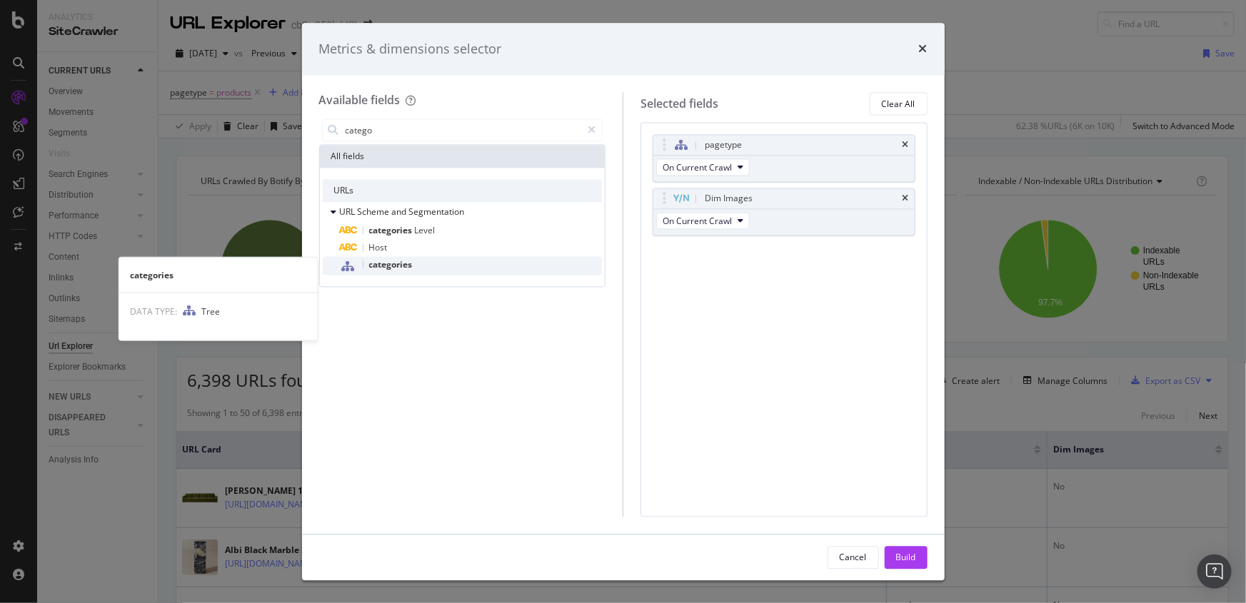
type input "catego"
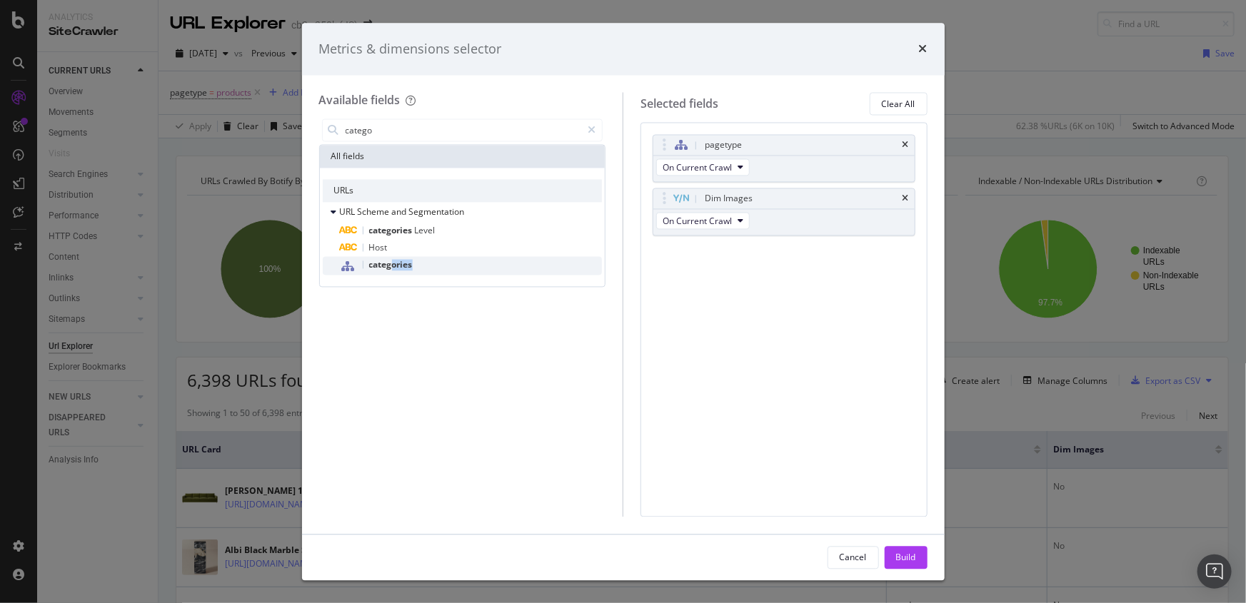
drag, startPoint x: 392, startPoint y: 267, endPoint x: 398, endPoint y: 261, distance: 8.6
click at [398, 261] on span "categories" at bounding box center [391, 265] width 44 height 12
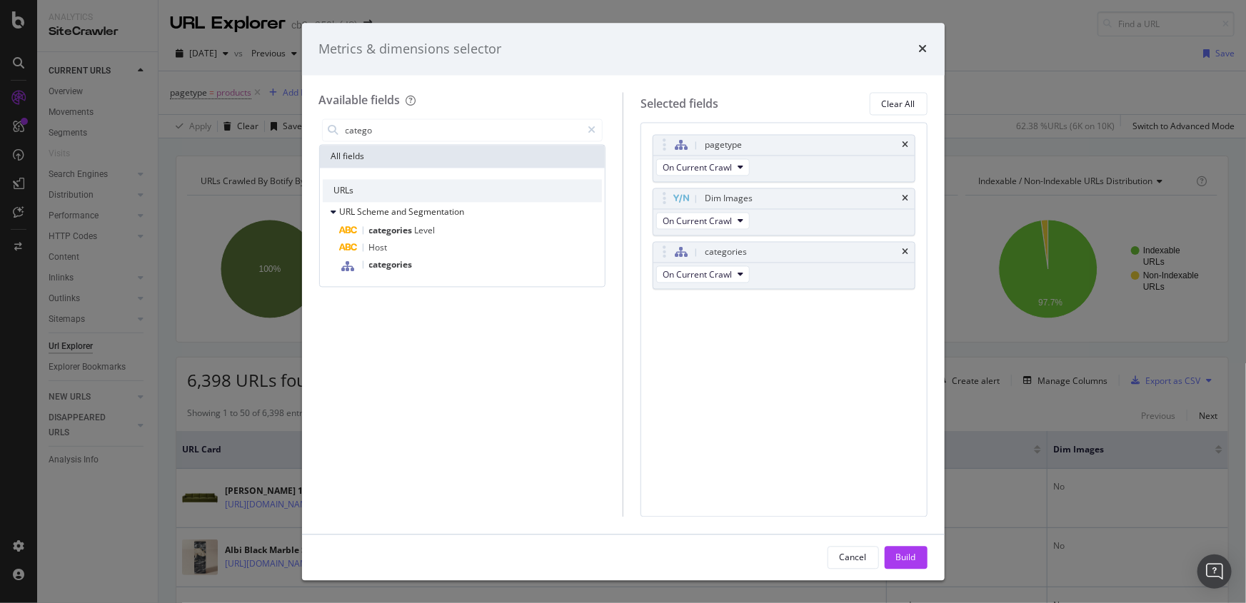
click at [756, 309] on div "pagetype On Current Crawl Dim Images On Current Crawl categories On Current Cra…" at bounding box center [784, 228] width 263 height 186
click at [922, 557] on button "Build" at bounding box center [906, 557] width 43 height 23
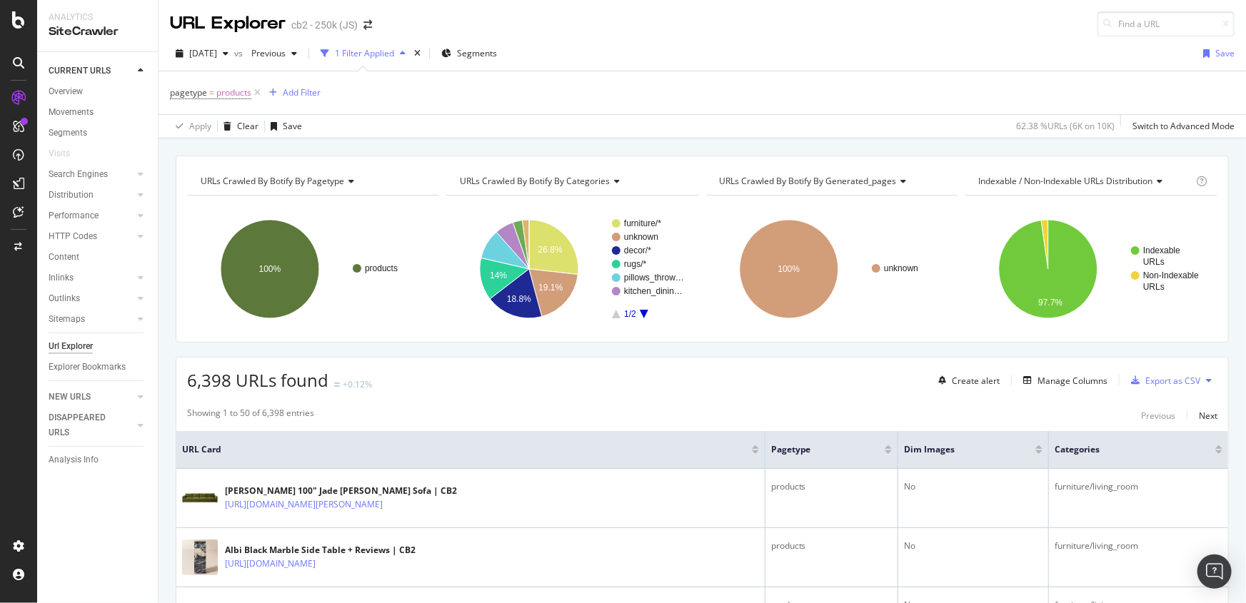
click at [662, 52] on div "2025 Aug. 21st vs Previous 1 Filter Applied Segments Save" at bounding box center [703, 56] width 1088 height 29
